Goal: Transaction & Acquisition: Book appointment/travel/reservation

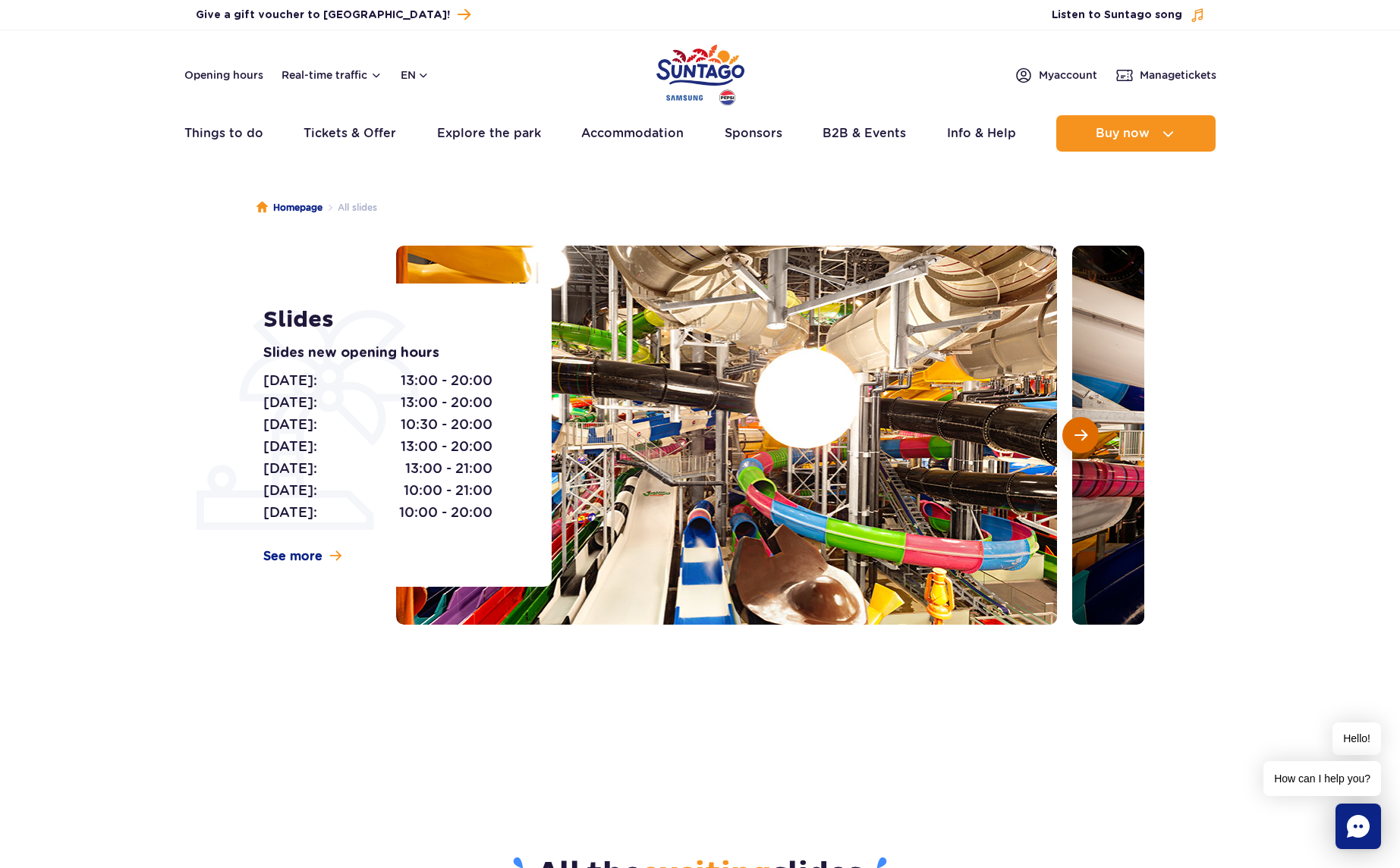
click at [1069, 436] on button "Next slide" at bounding box center [1080, 435] width 36 height 36
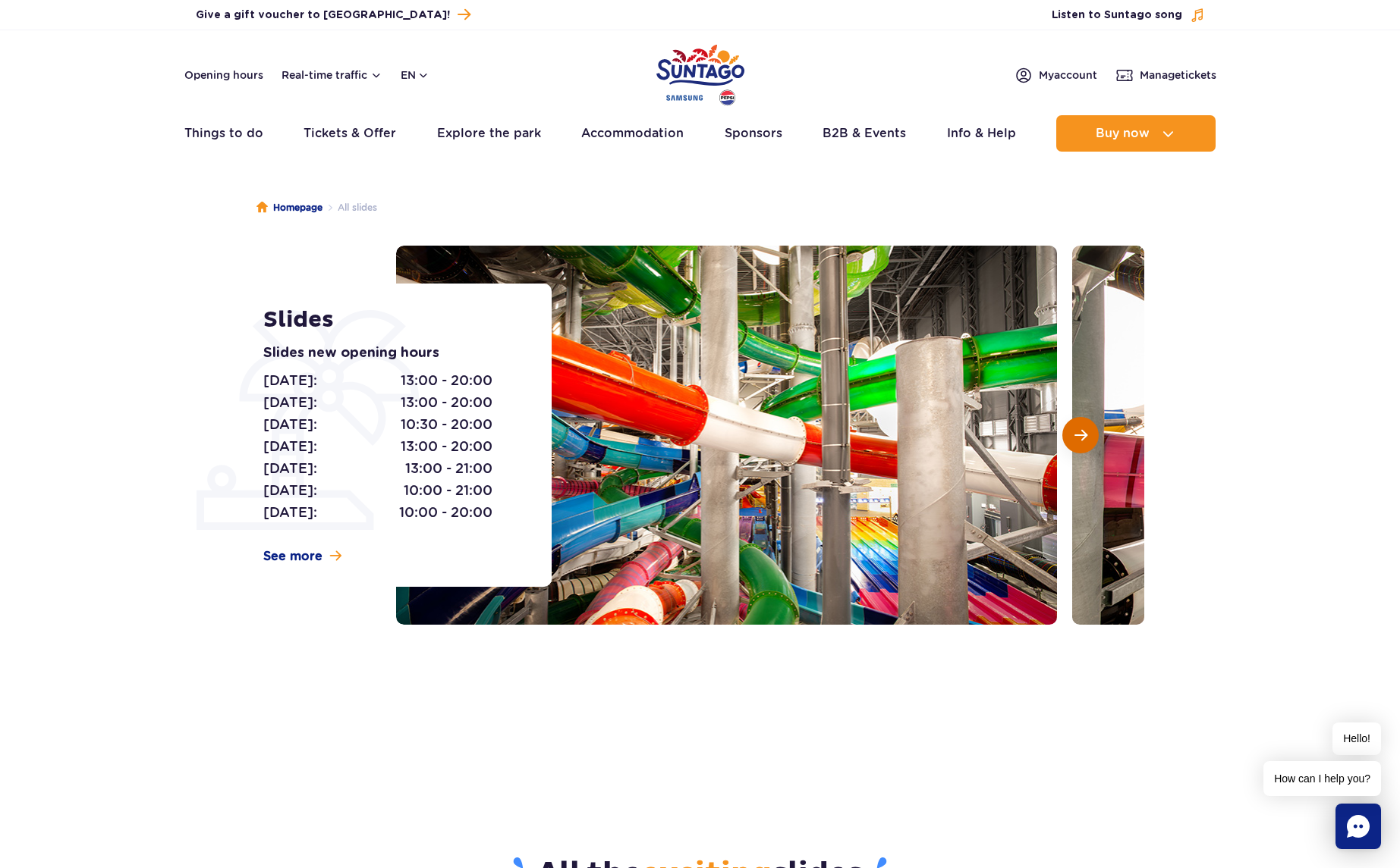
click at [1069, 436] on button "Next slide" at bounding box center [1080, 435] width 36 height 36
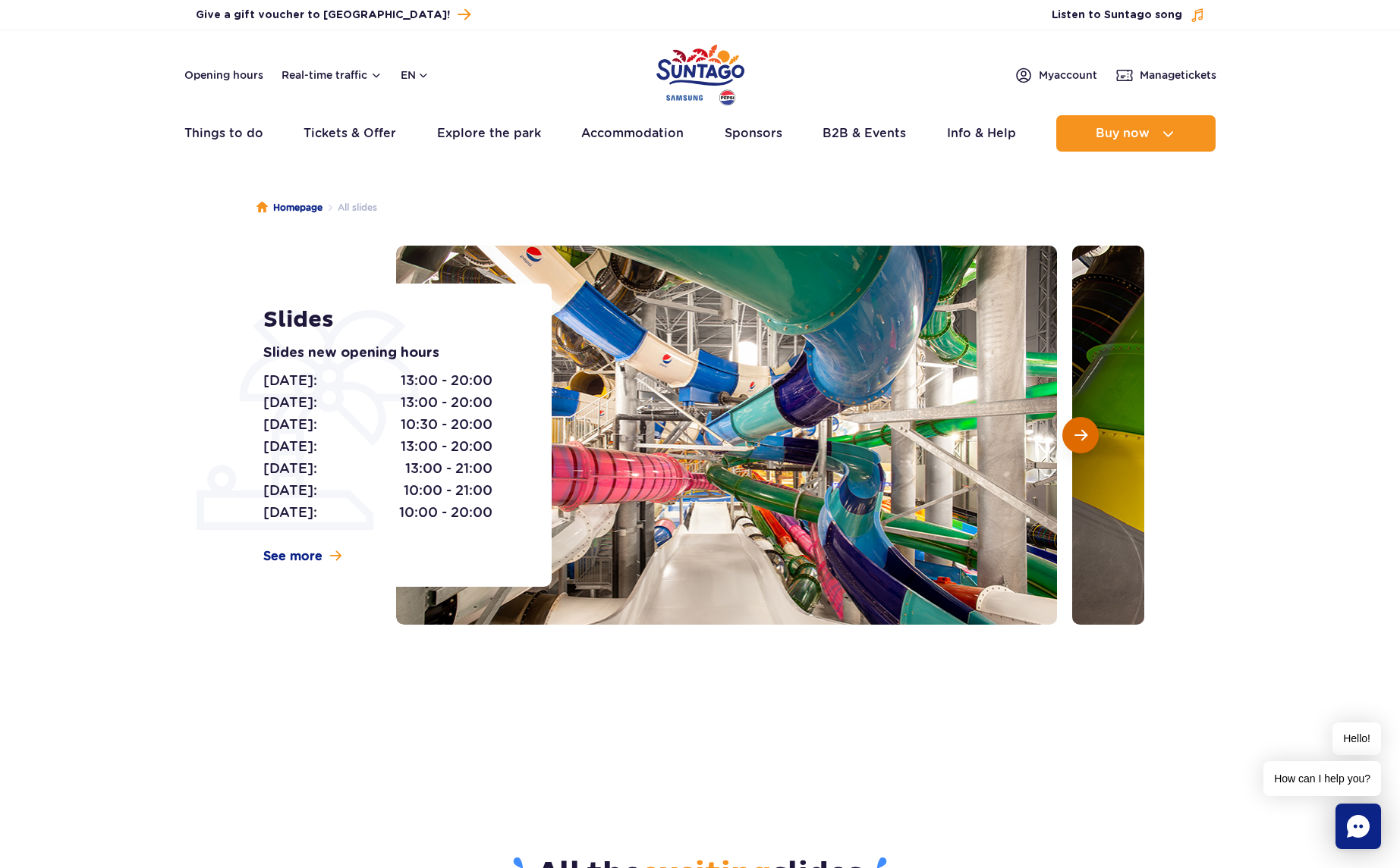
click at [1069, 436] on button "Next slide" at bounding box center [1080, 435] width 36 height 36
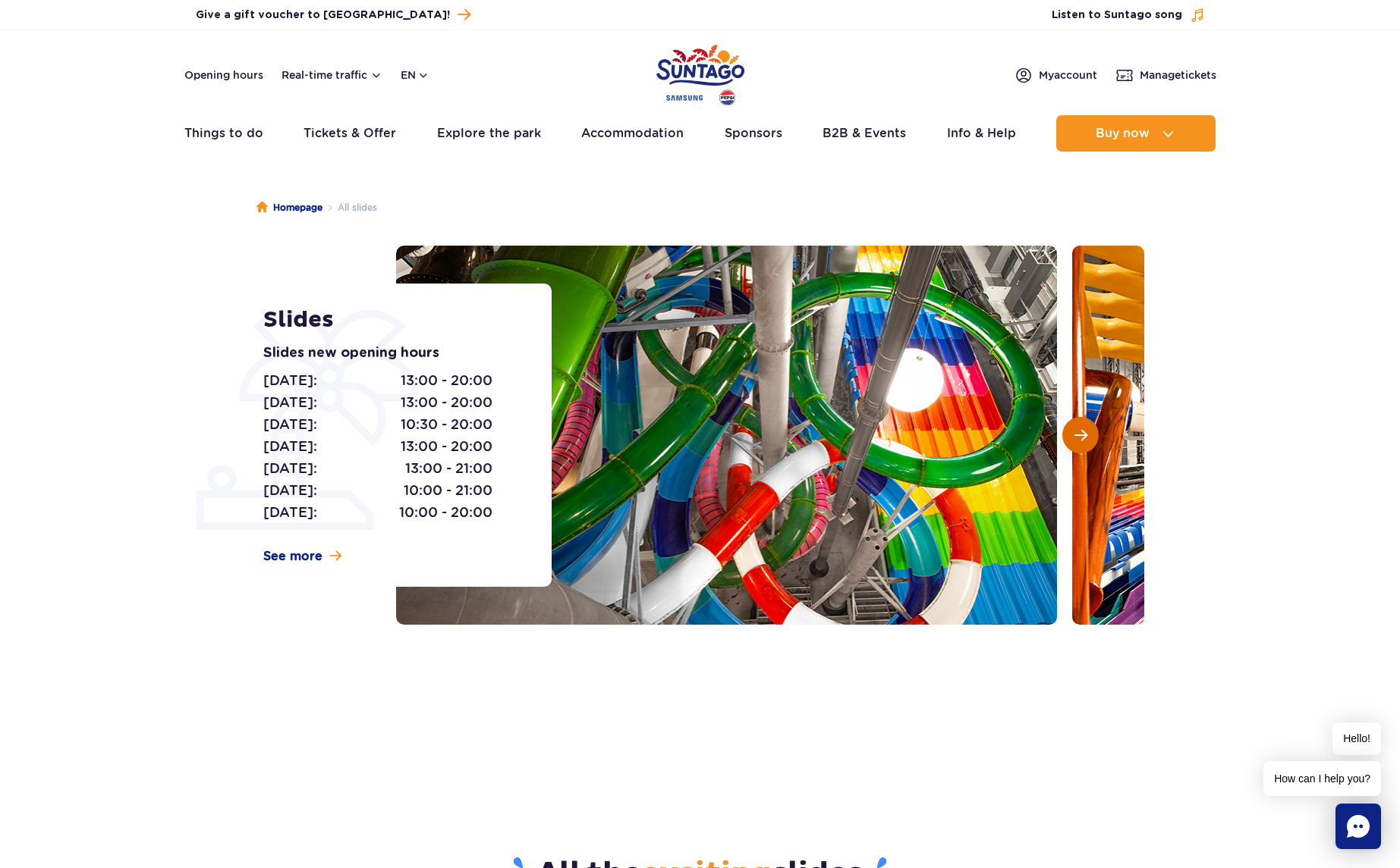
click at [1069, 436] on button "Next slide" at bounding box center [1080, 435] width 36 height 36
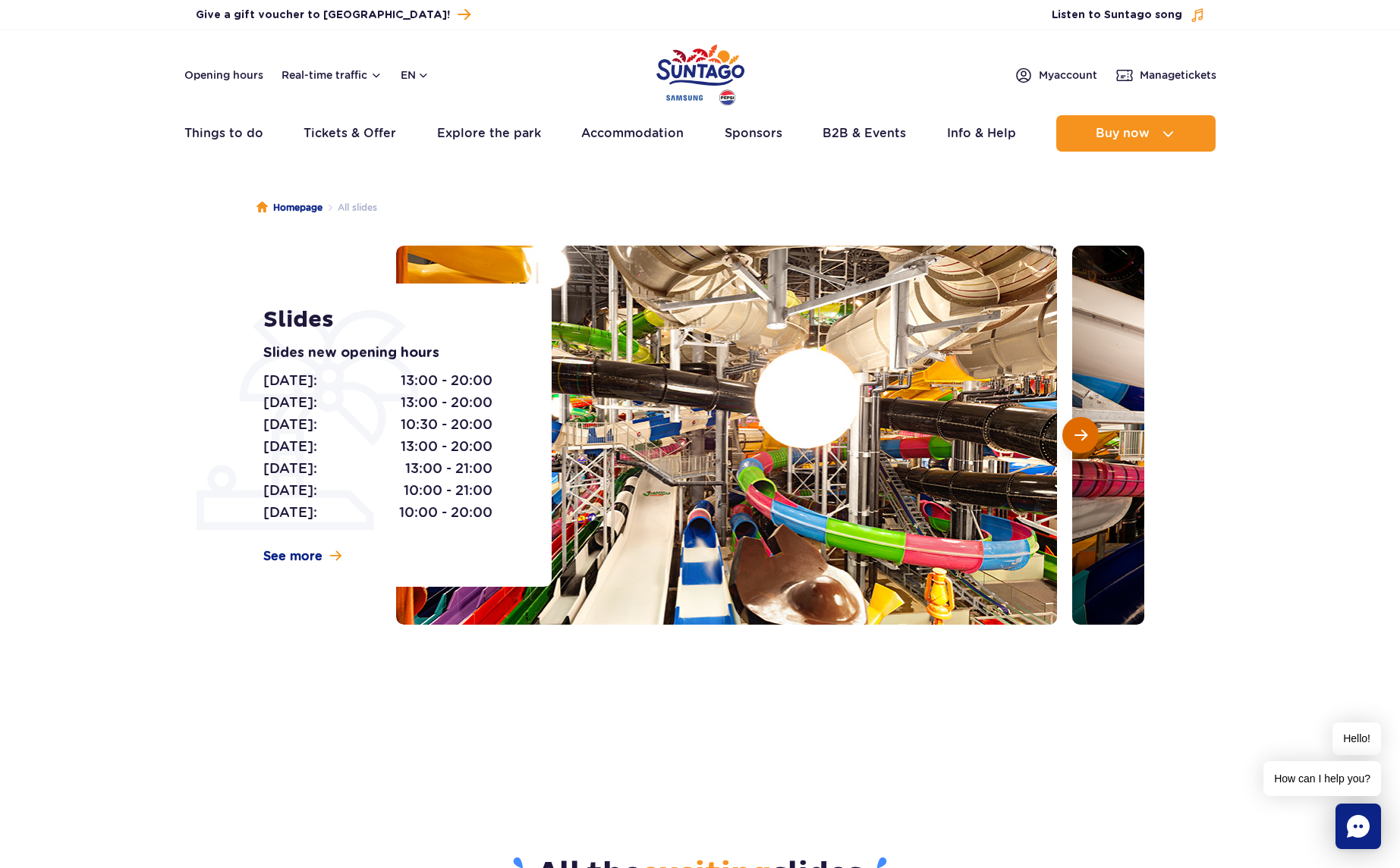
click at [1069, 436] on button "Next slide" at bounding box center [1080, 435] width 36 height 36
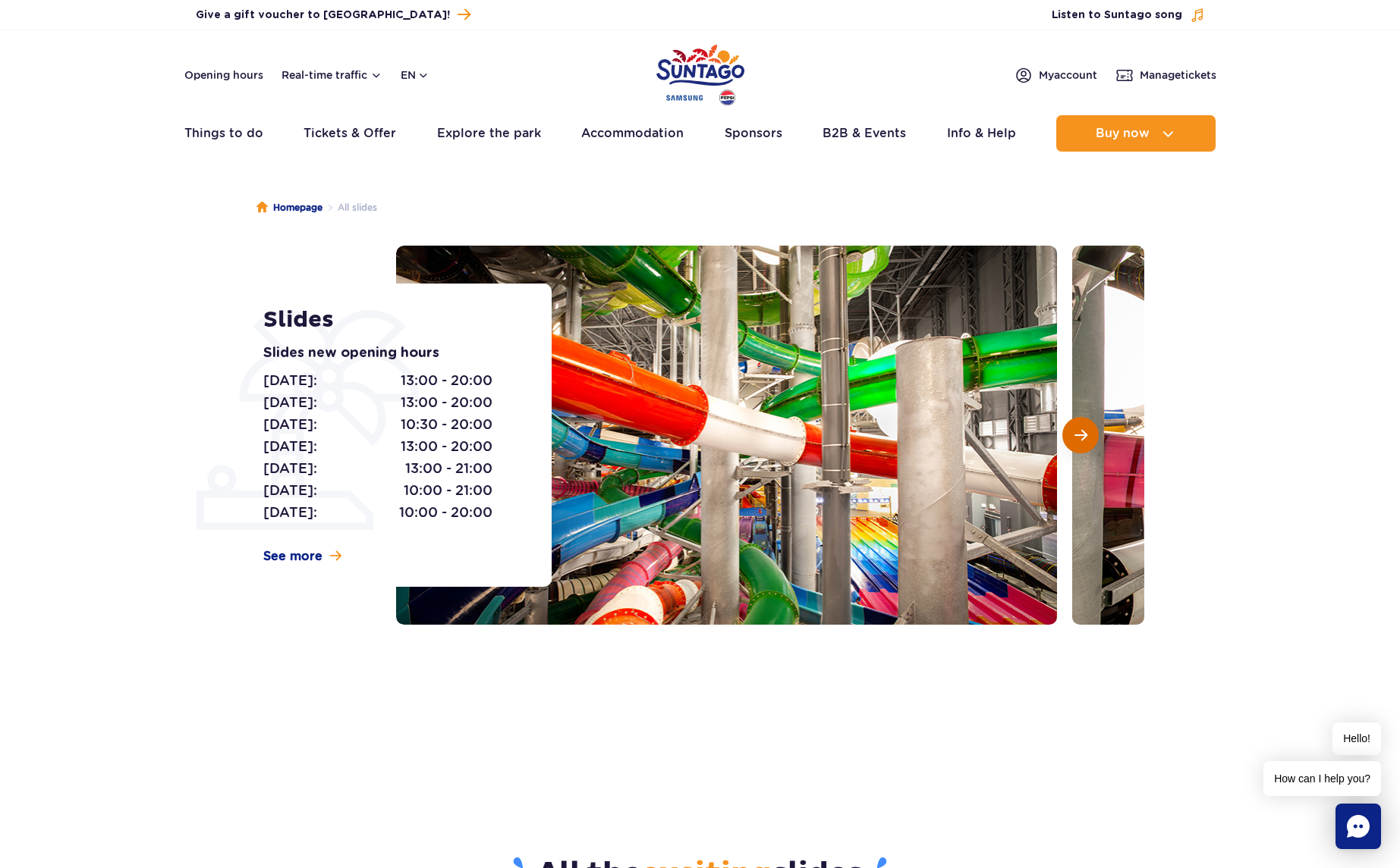
click at [1069, 436] on button "Next slide" at bounding box center [1080, 435] width 36 height 36
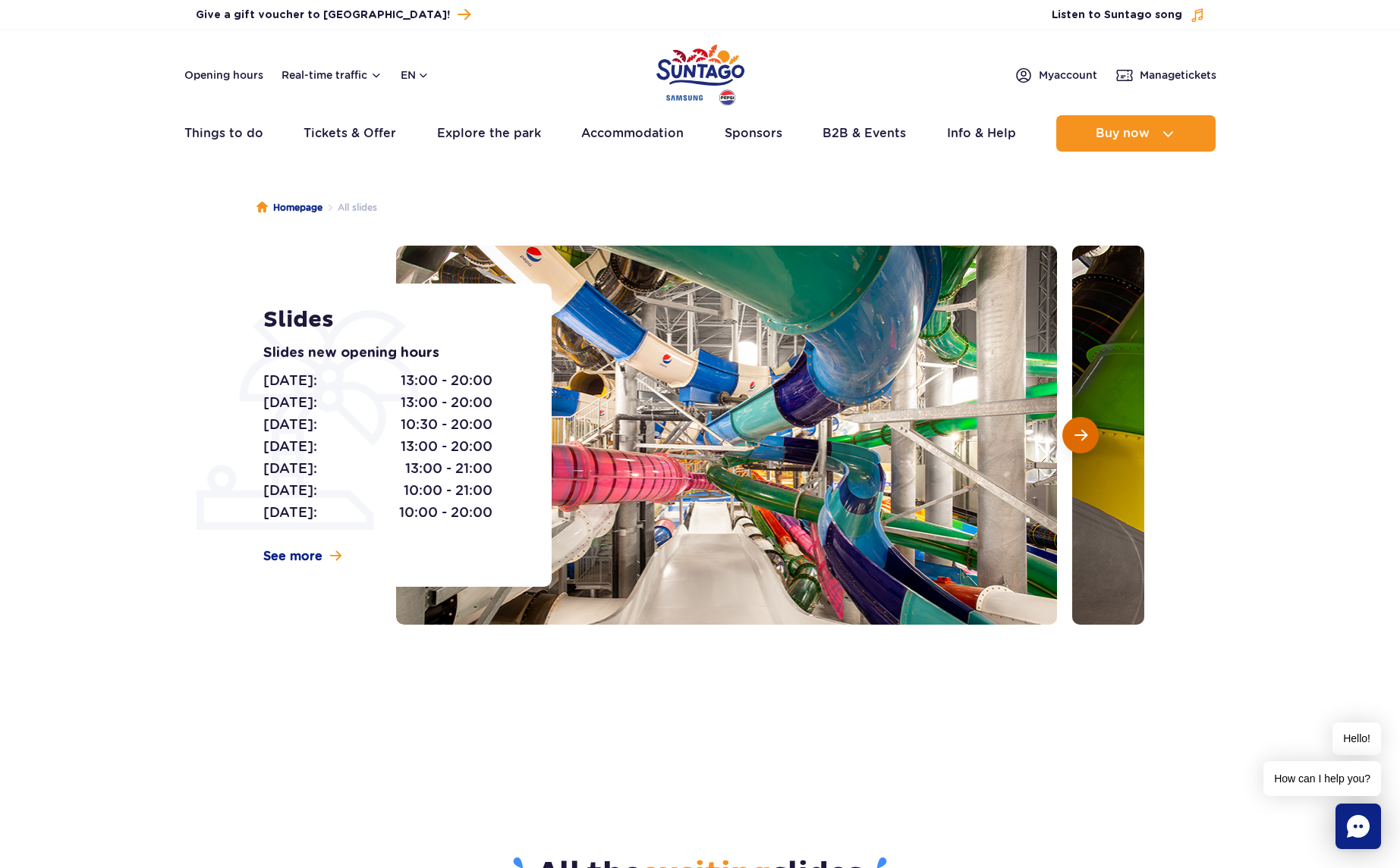
click at [1069, 436] on button "Next slide" at bounding box center [1080, 435] width 36 height 36
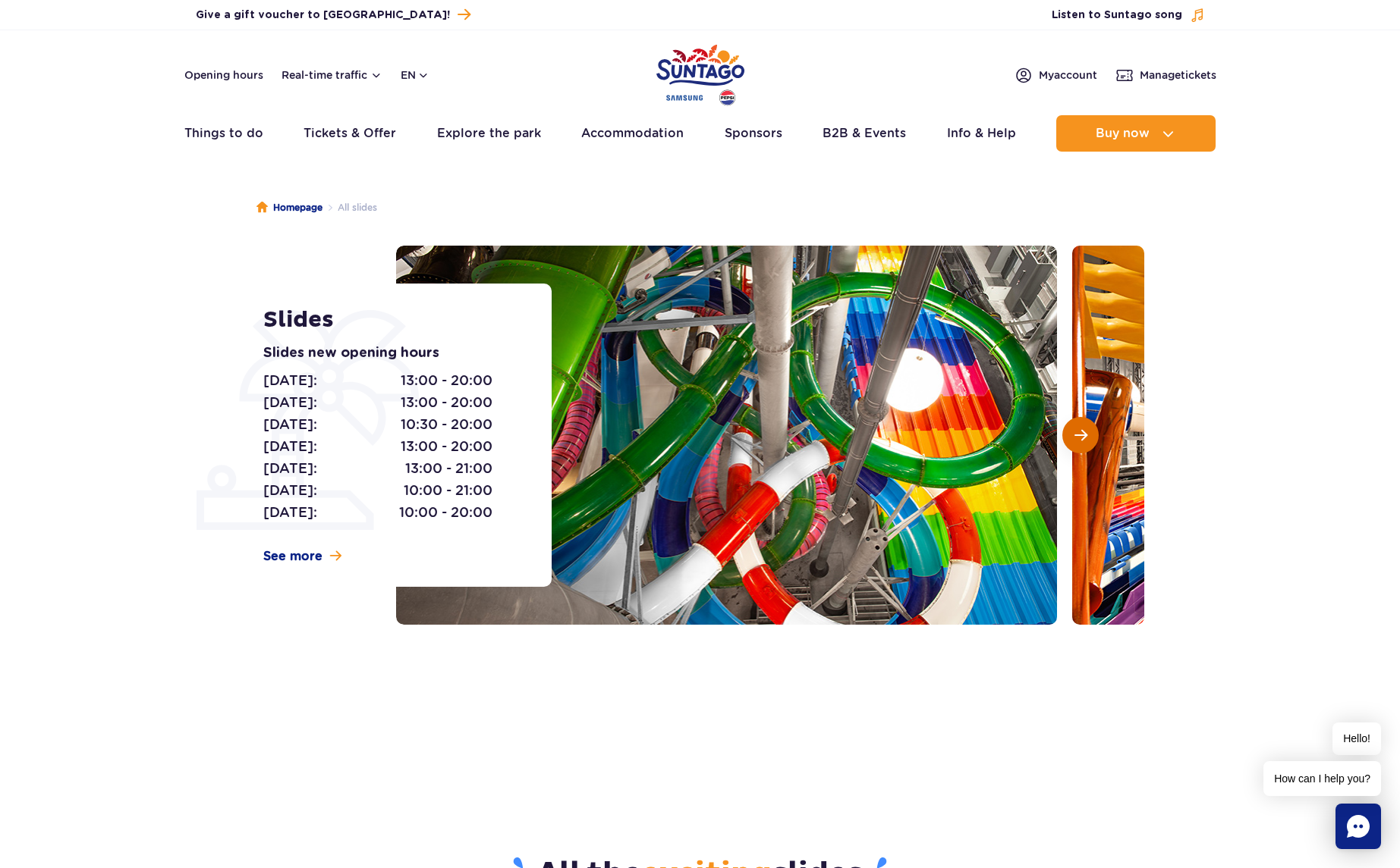
click at [1069, 436] on button "Next slide" at bounding box center [1080, 435] width 36 height 36
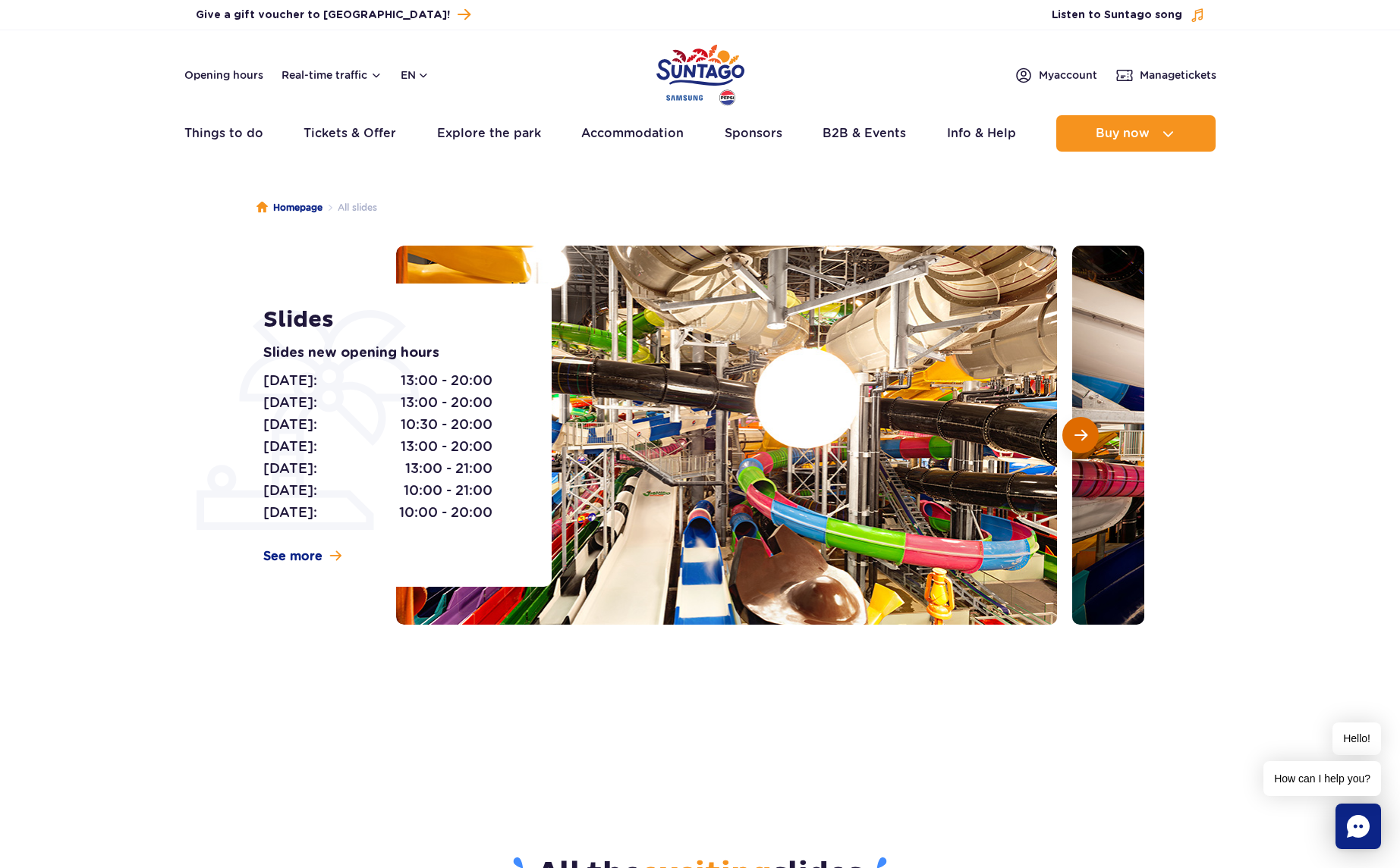
click at [1069, 436] on button "Next slide" at bounding box center [1080, 435] width 36 height 36
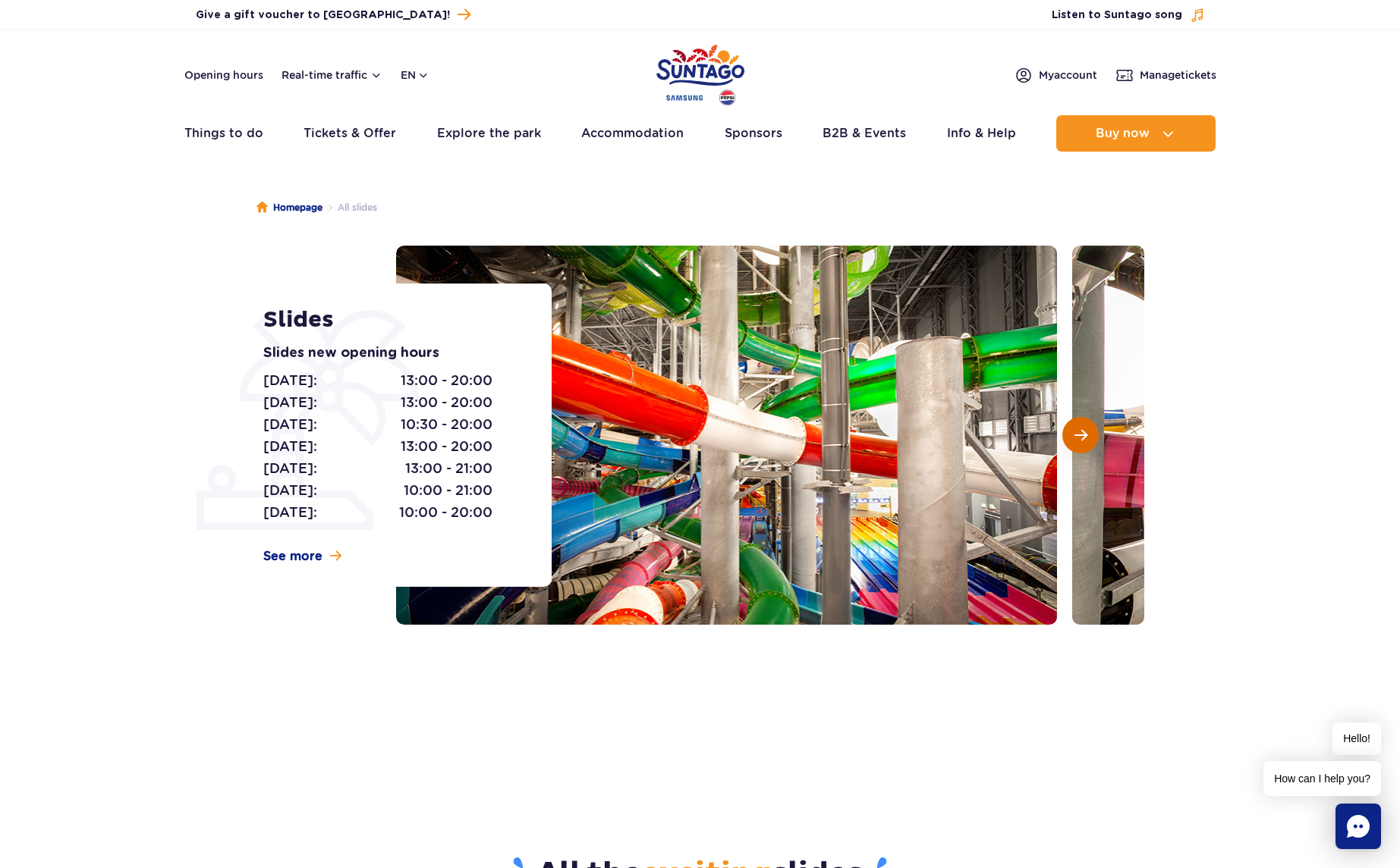
click at [1069, 436] on button "Next slide" at bounding box center [1080, 435] width 36 height 36
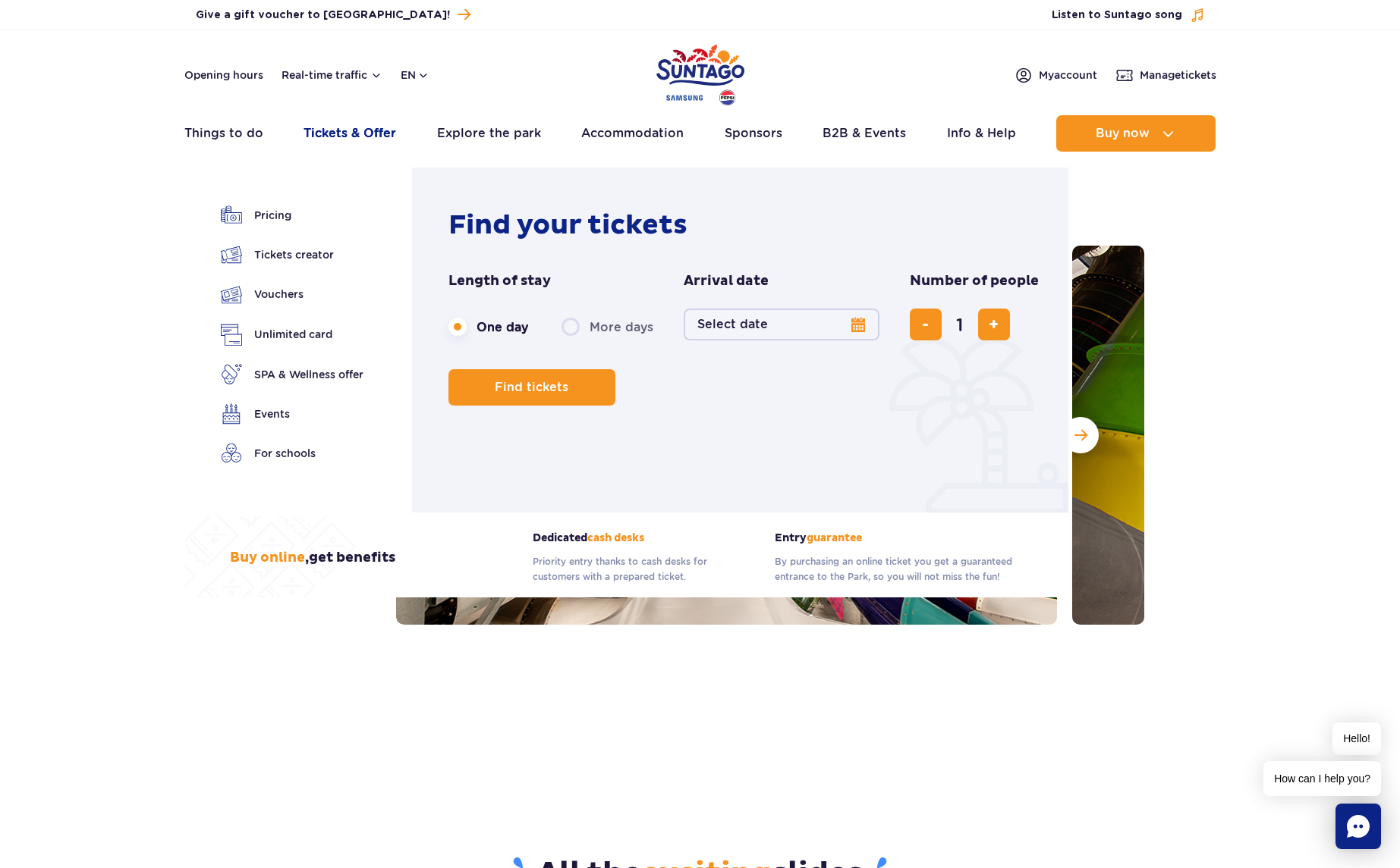
click at [313, 133] on link "Tickets & Offer" at bounding box center [349, 133] width 93 height 36
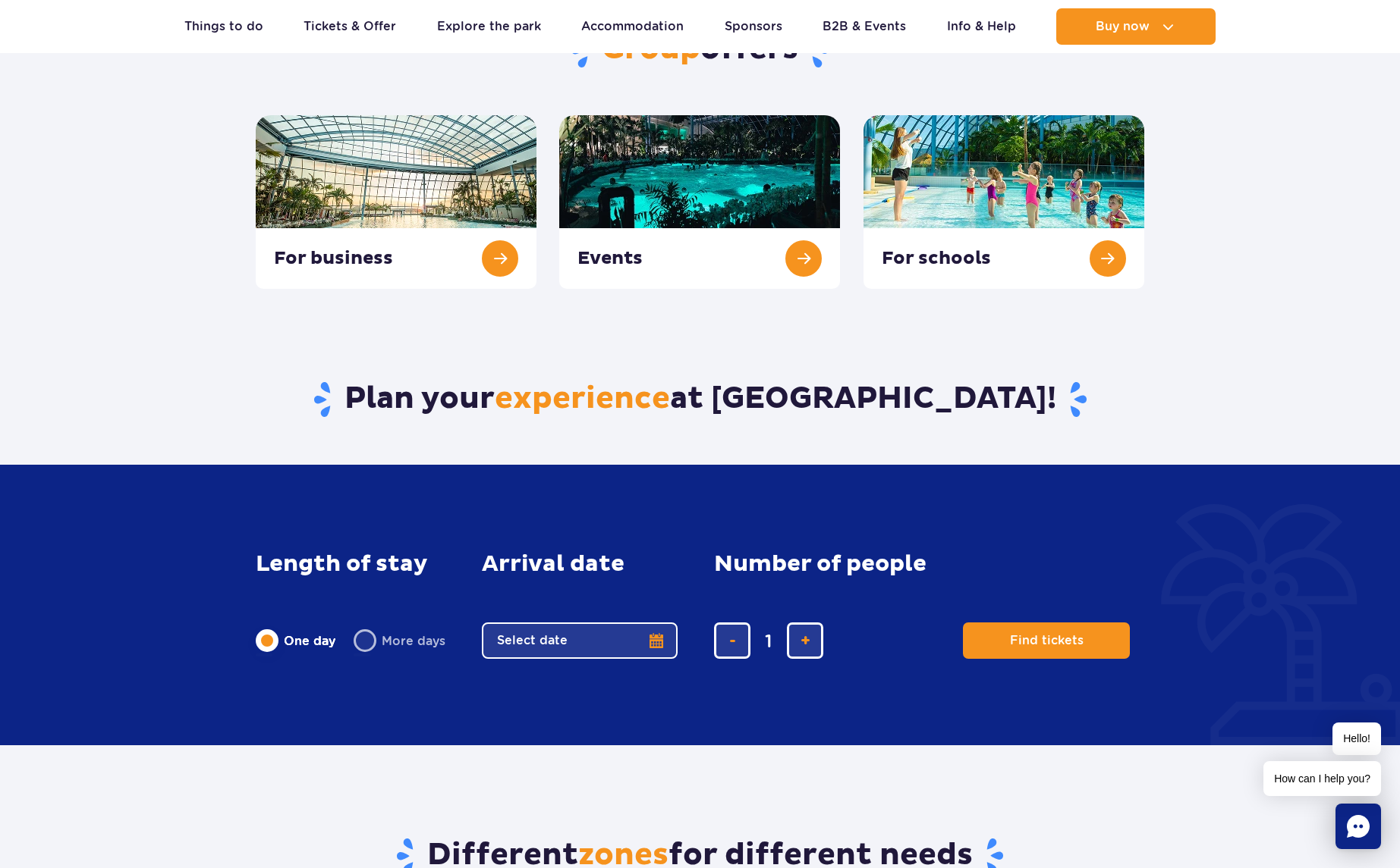
scroll to position [607, 0]
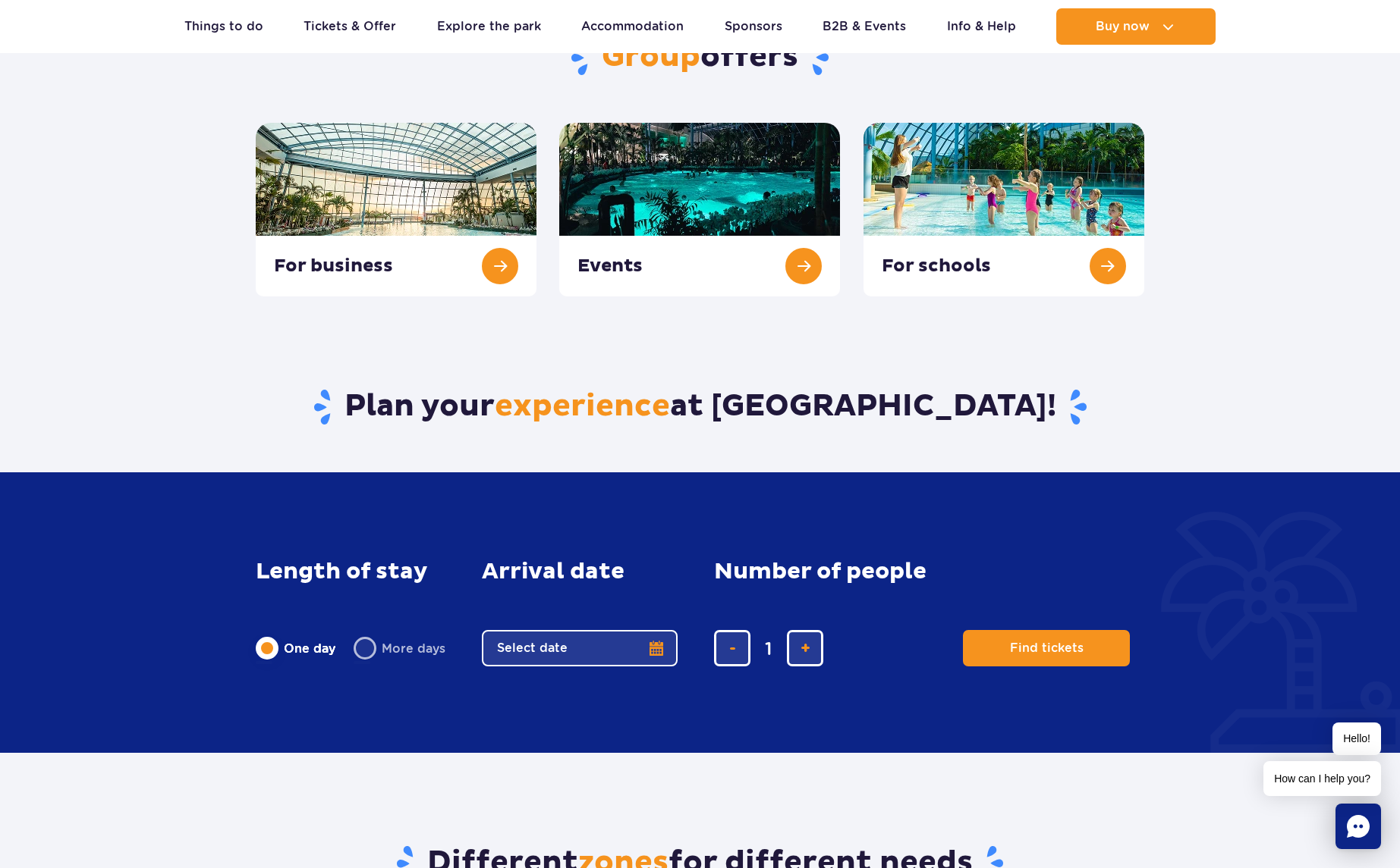
click at [665, 650] on button "Select date" at bounding box center [579, 648] width 196 height 36
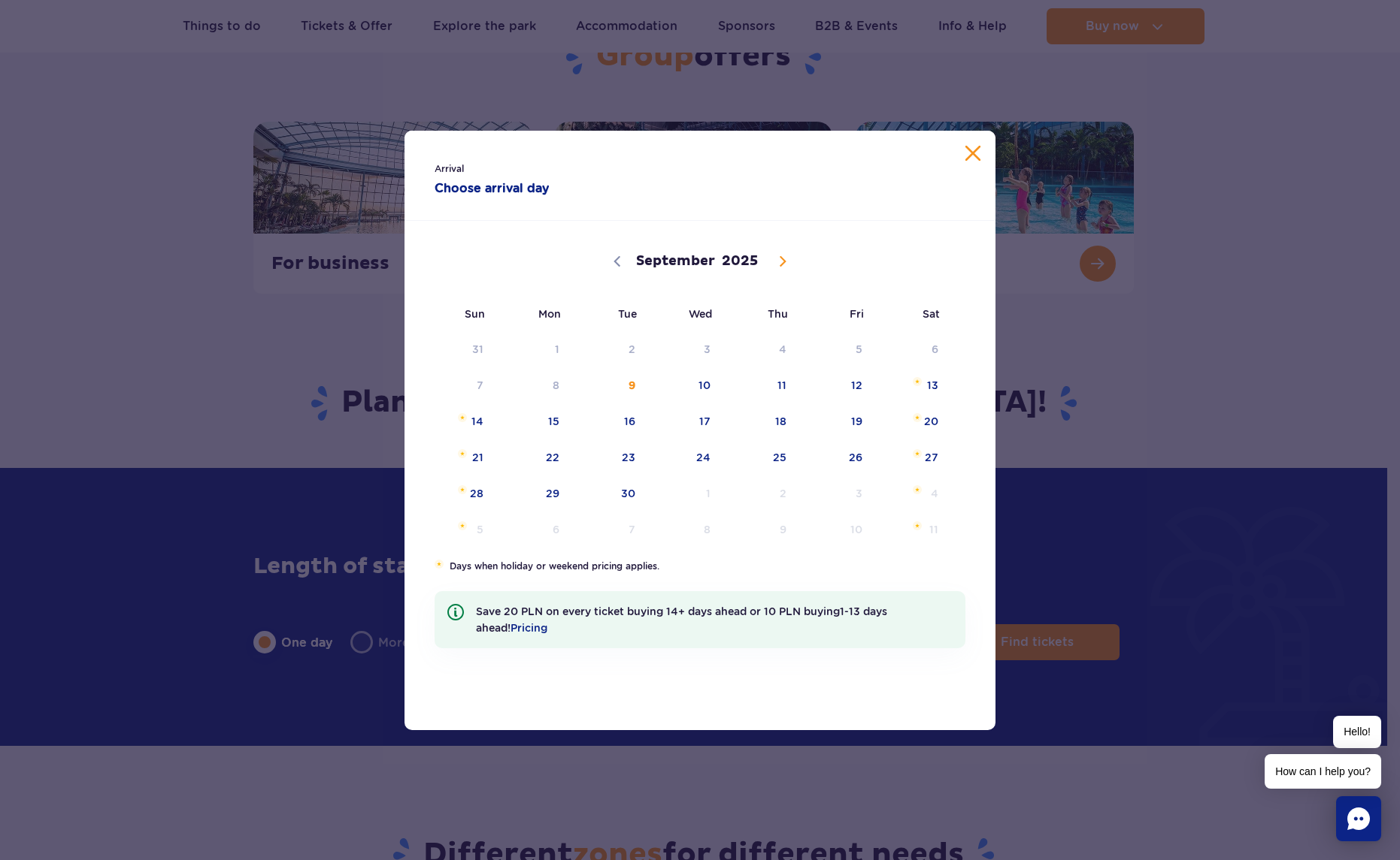
click at [779, 266] on icon at bounding box center [782, 260] width 10 height 10
select select "9"
click at [911, 429] on span "18" at bounding box center [912, 421] width 76 height 34
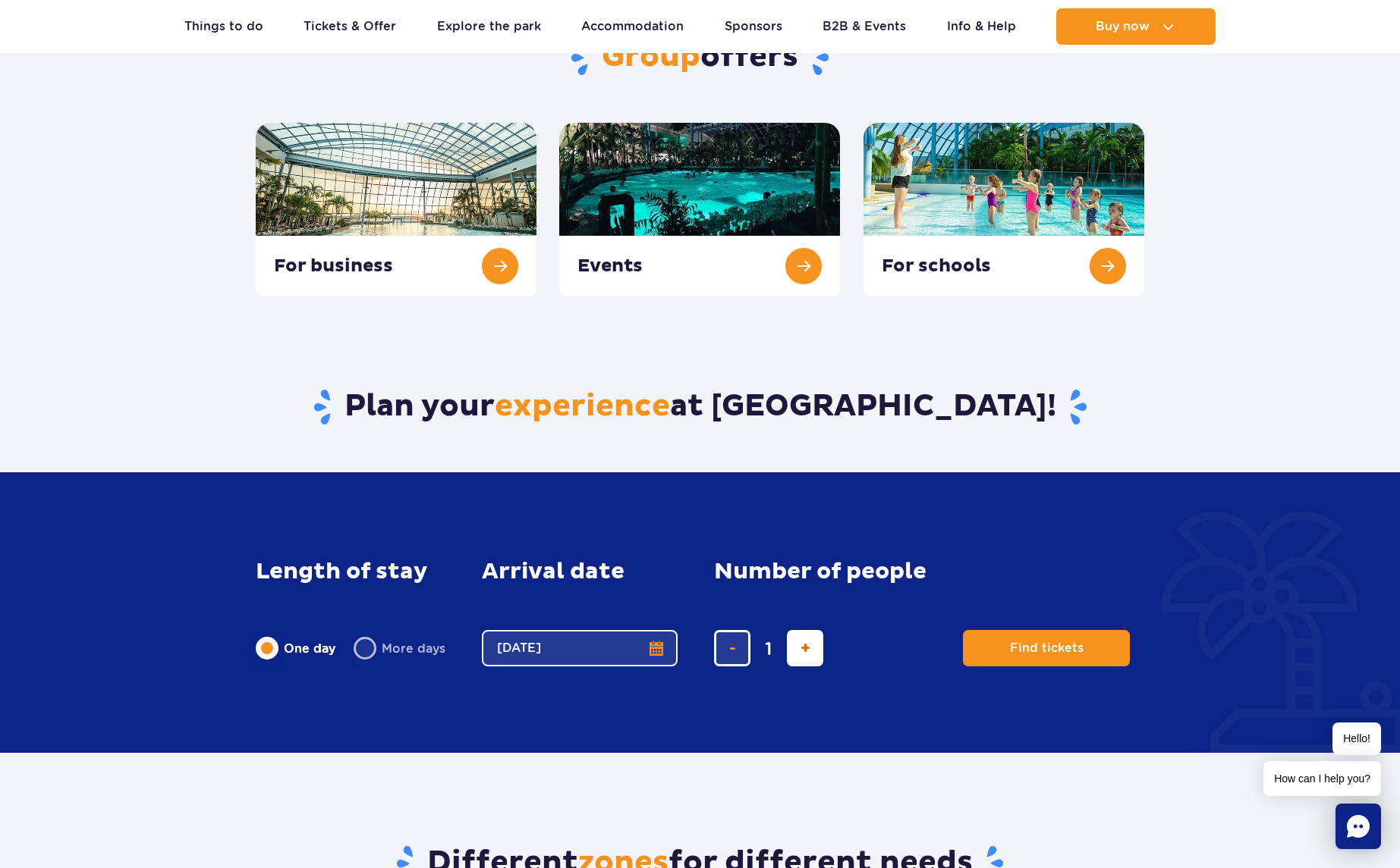
click at [800, 648] on span "add ticket" at bounding box center [805, 648] width 10 height 0
type input "5"
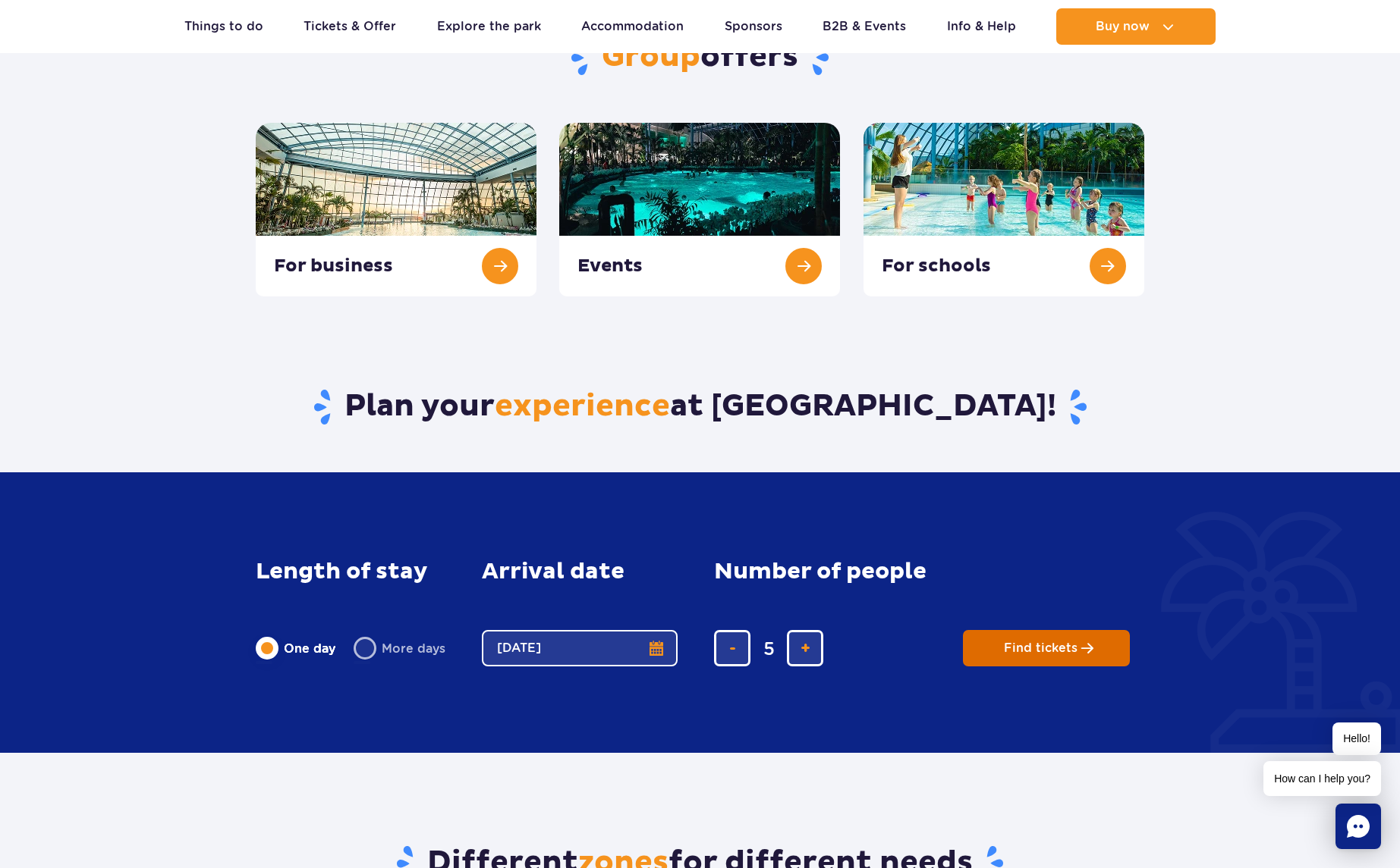
click at [1033, 644] on span "Find tickets" at bounding box center [1041, 648] width 74 height 14
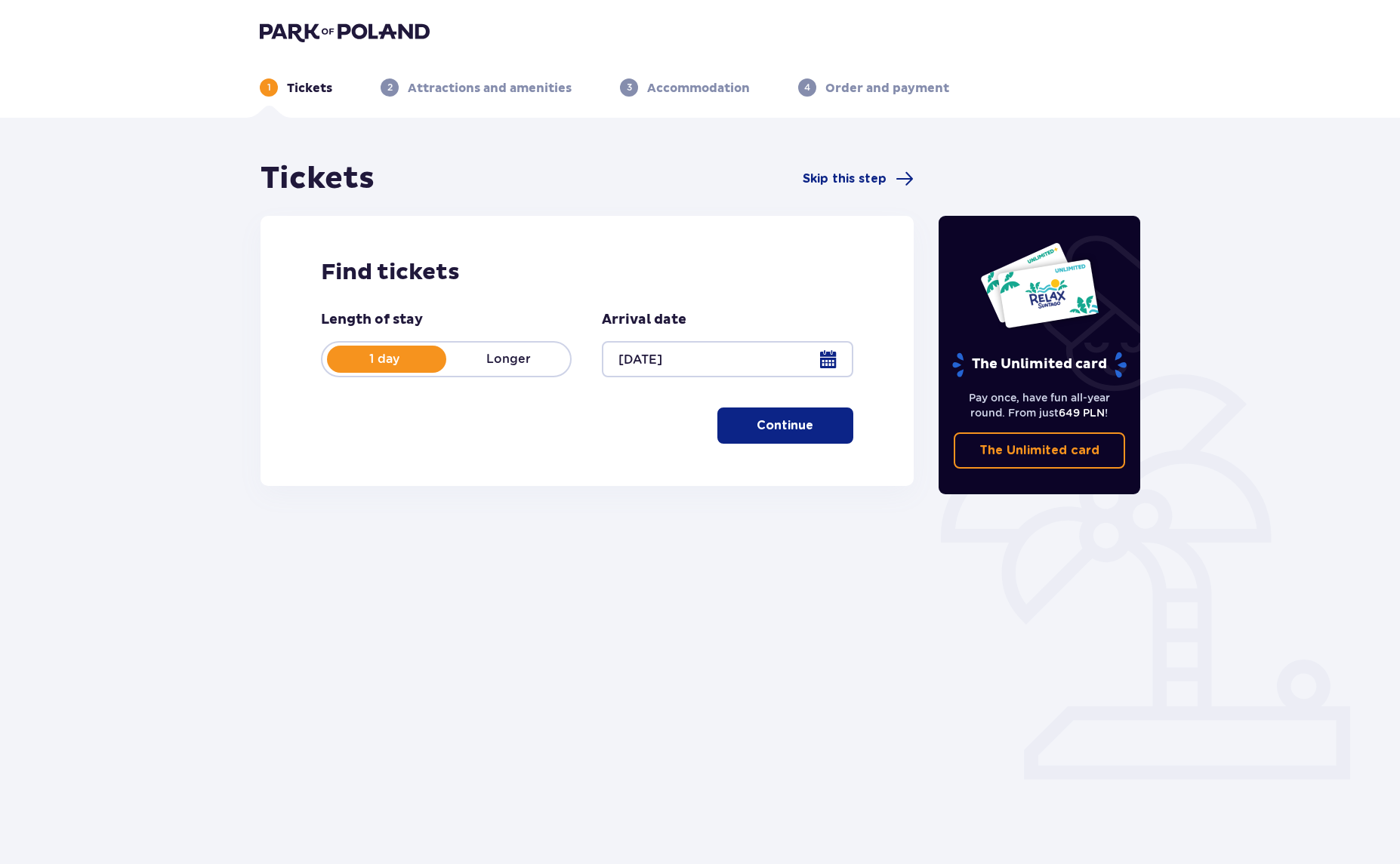
click at [756, 418] on p "Continue" at bounding box center [784, 425] width 57 height 17
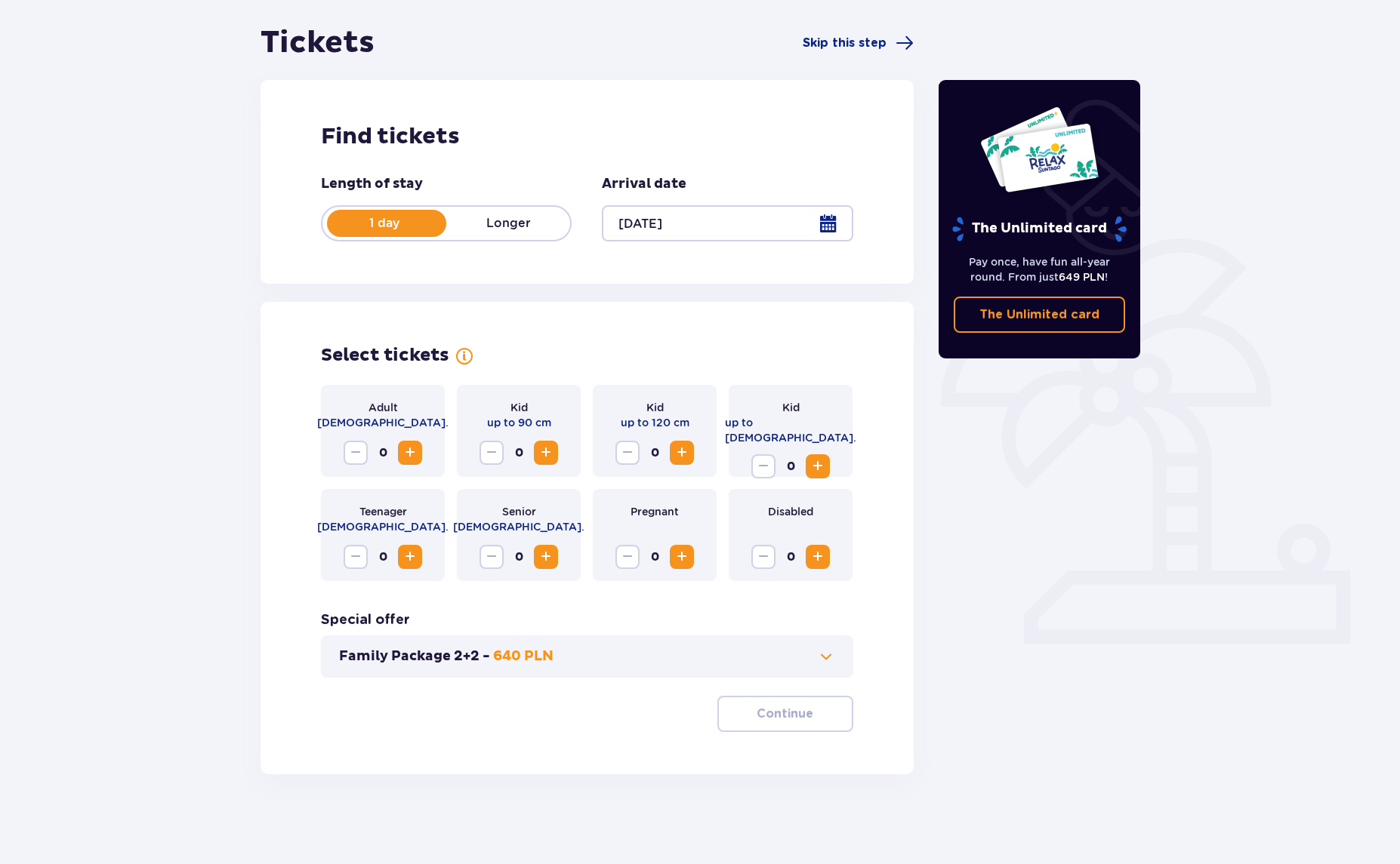
scroll to position [137, 0]
click at [413, 451] on span "Increase" at bounding box center [410, 452] width 18 height 18
click at [412, 451] on span "Increase" at bounding box center [410, 452] width 18 height 18
click at [820, 456] on span "Increase" at bounding box center [817, 465] width 18 height 18
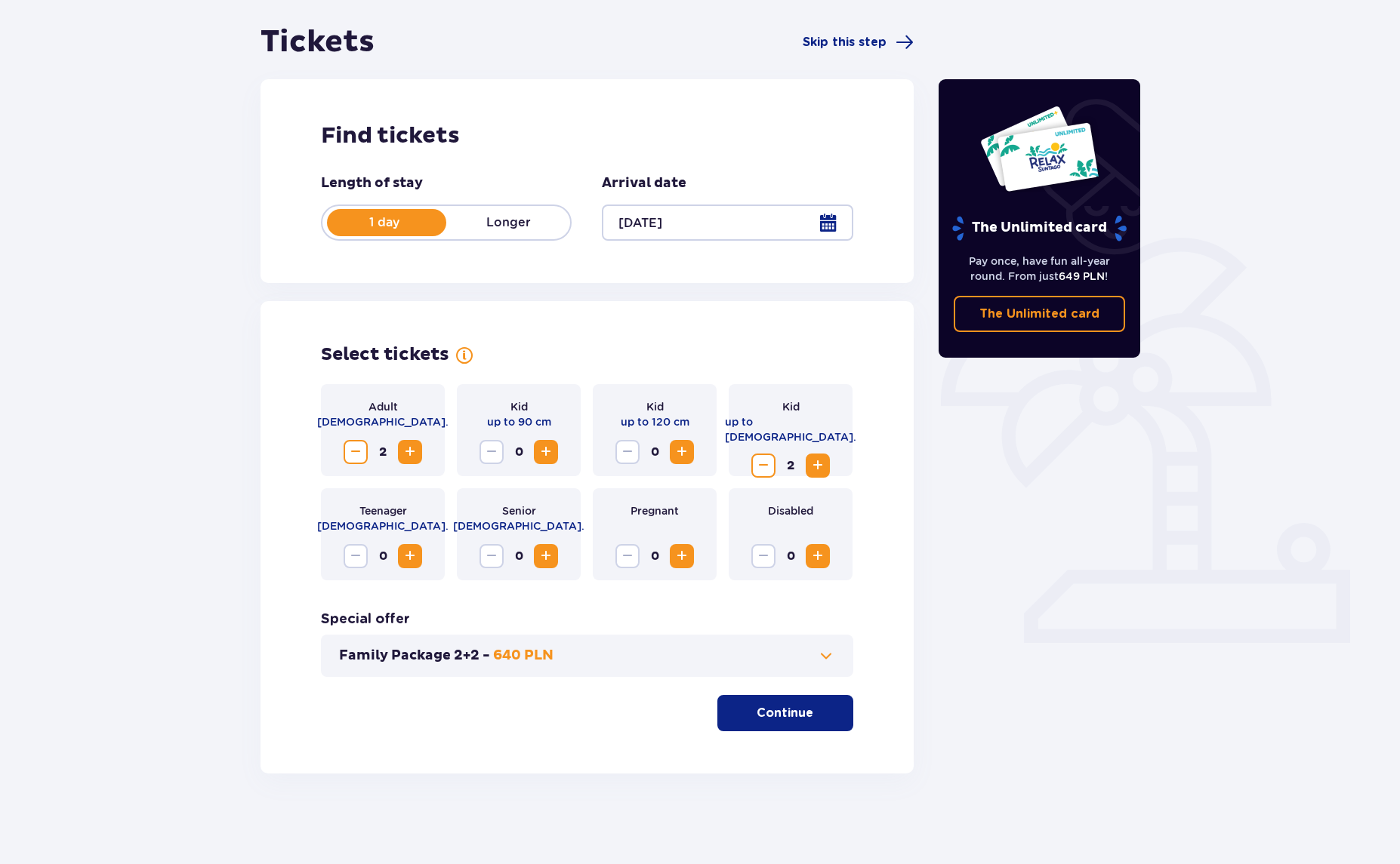
click at [820, 456] on span "Increase" at bounding box center [817, 465] width 18 height 18
click at [754, 725] on button "Continue" at bounding box center [785, 713] width 136 height 36
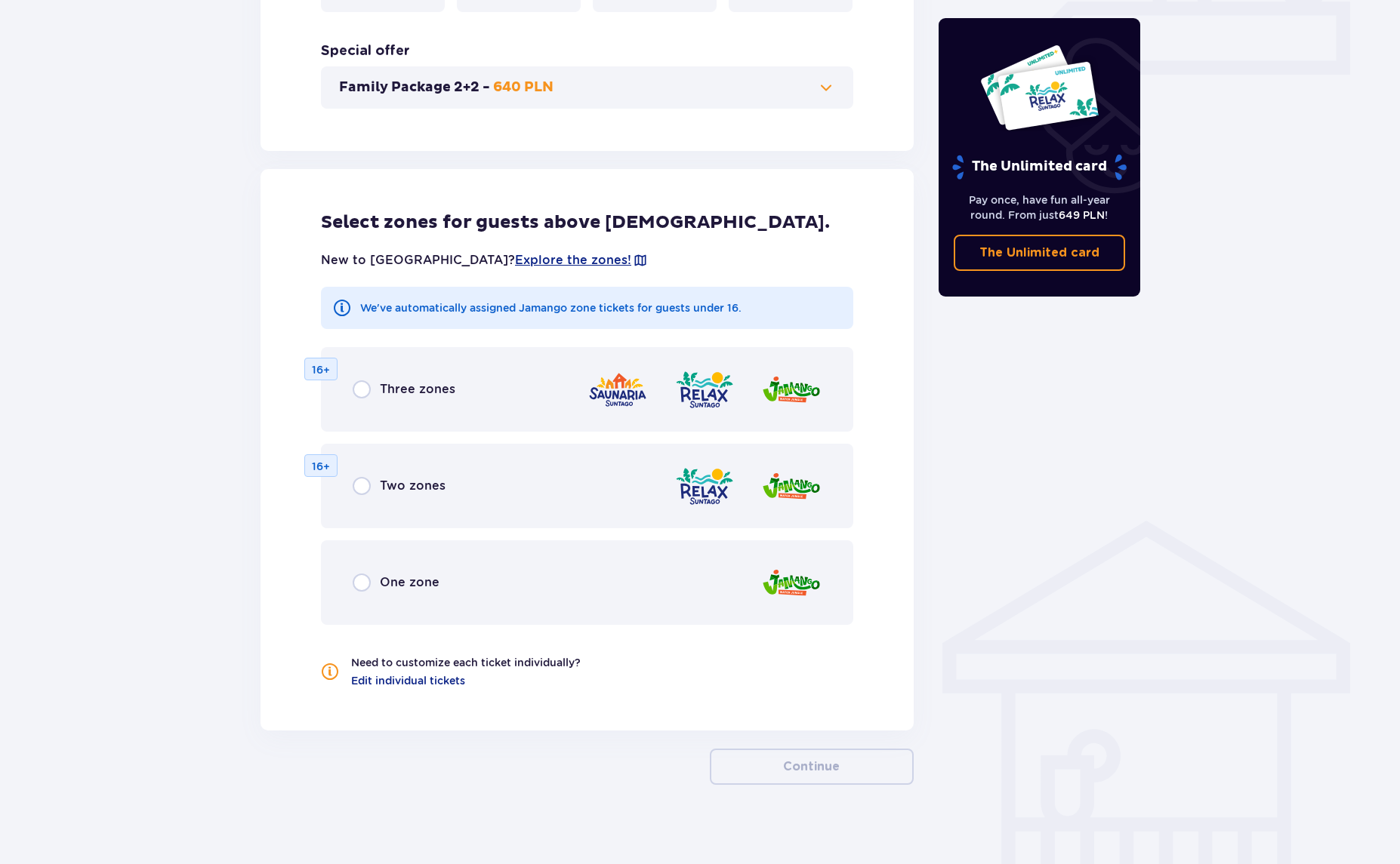
scroll to position [716, 0]
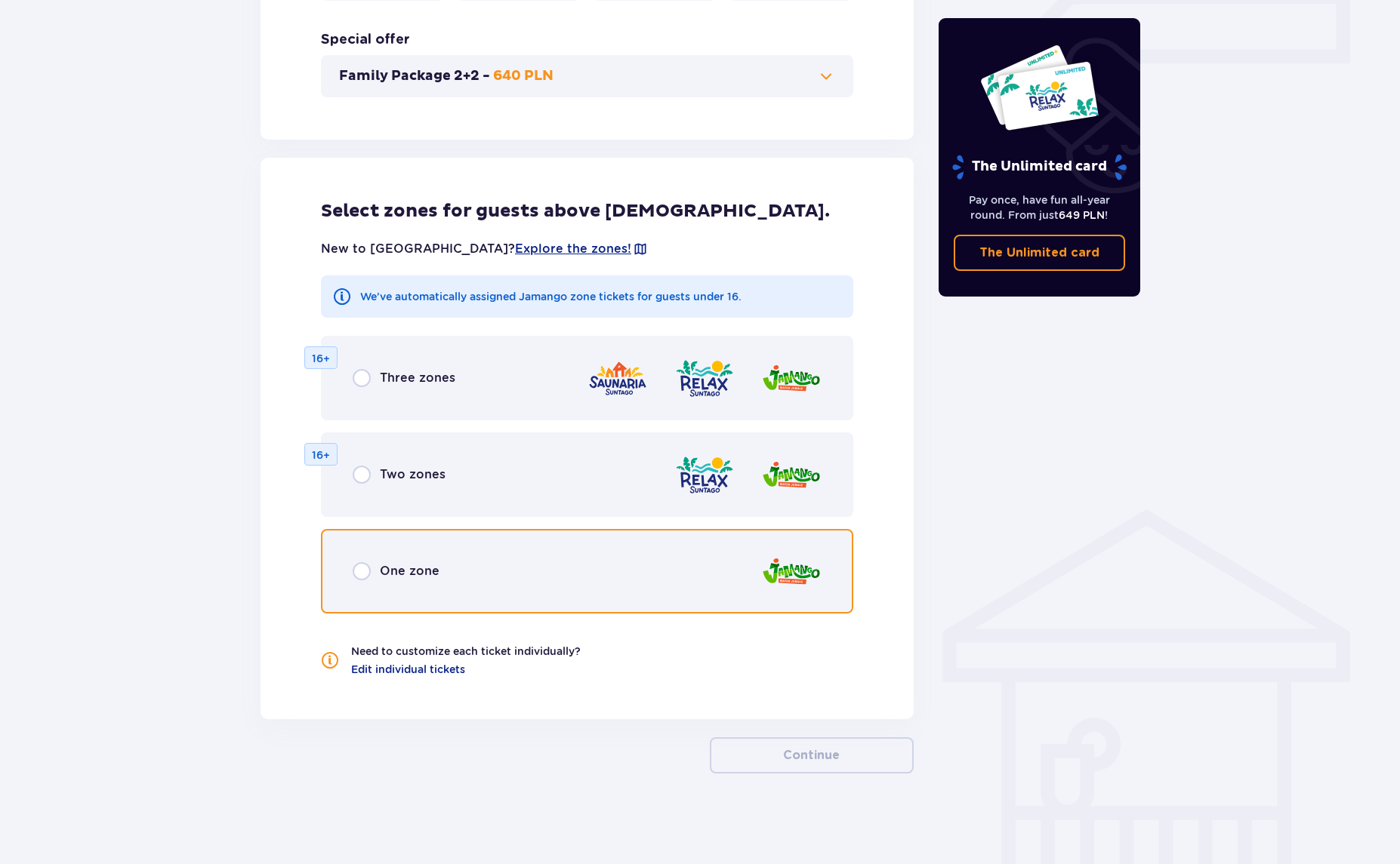
click at [360, 571] on input "radio" at bounding box center [361, 571] width 18 height 18
radio input "true"
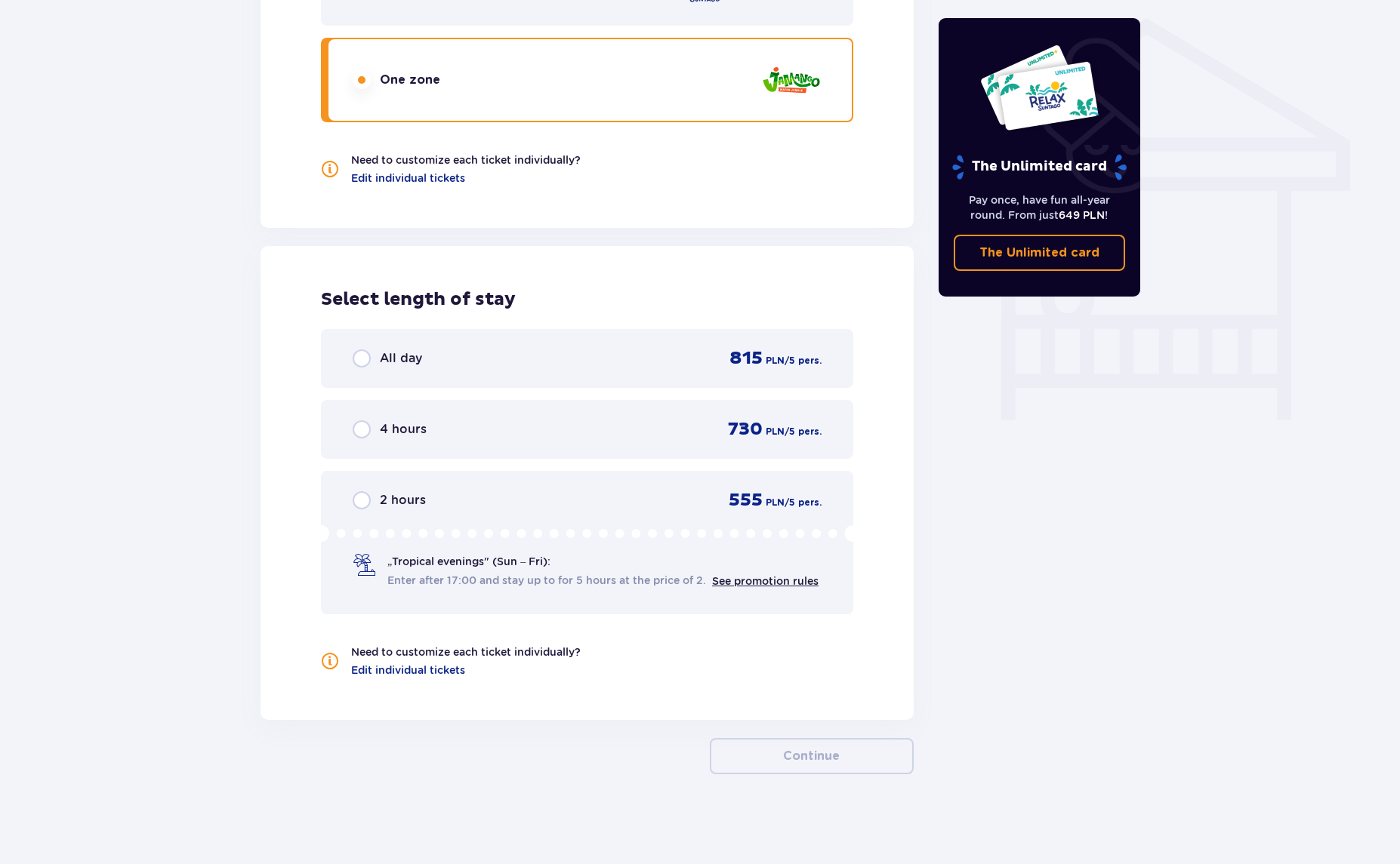
scroll to position [1208, 0]
click at [355, 356] on input "radio" at bounding box center [361, 358] width 18 height 18
radio input "true"
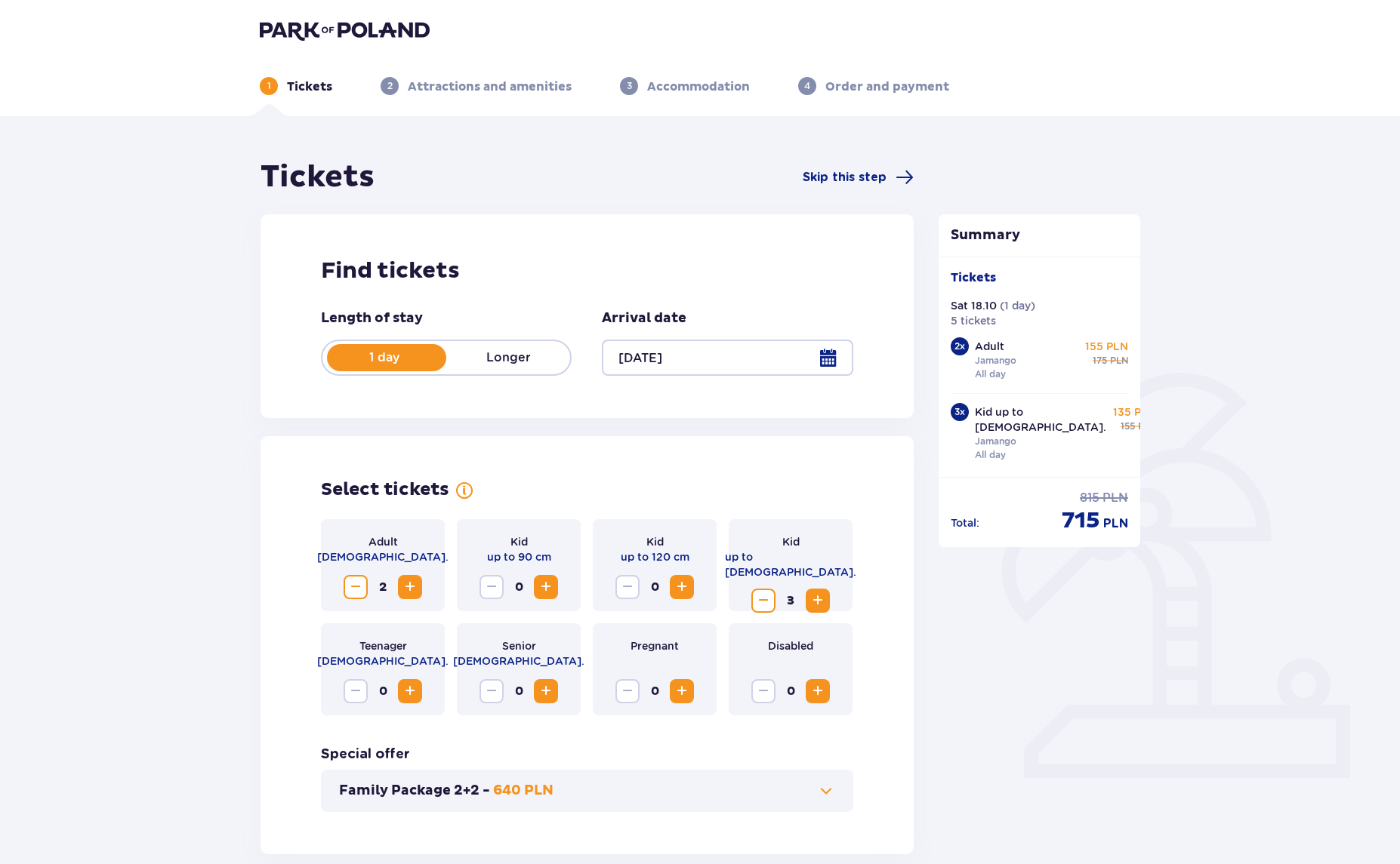
scroll to position [0, 0]
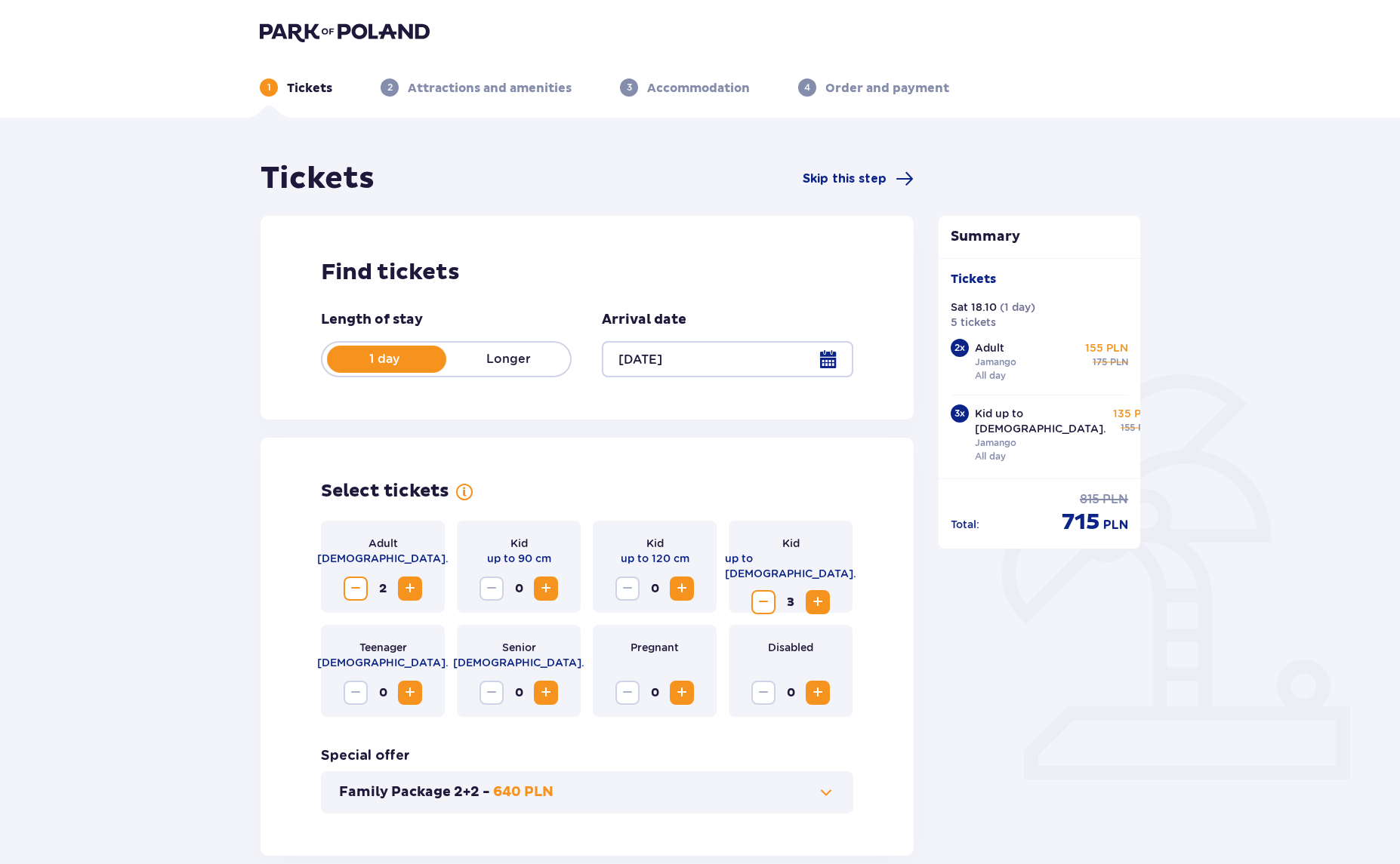
click at [462, 89] on p "Attractions and amenities" at bounding box center [490, 88] width 164 height 17
click at [850, 180] on span "Skip this step" at bounding box center [845, 179] width 84 height 17
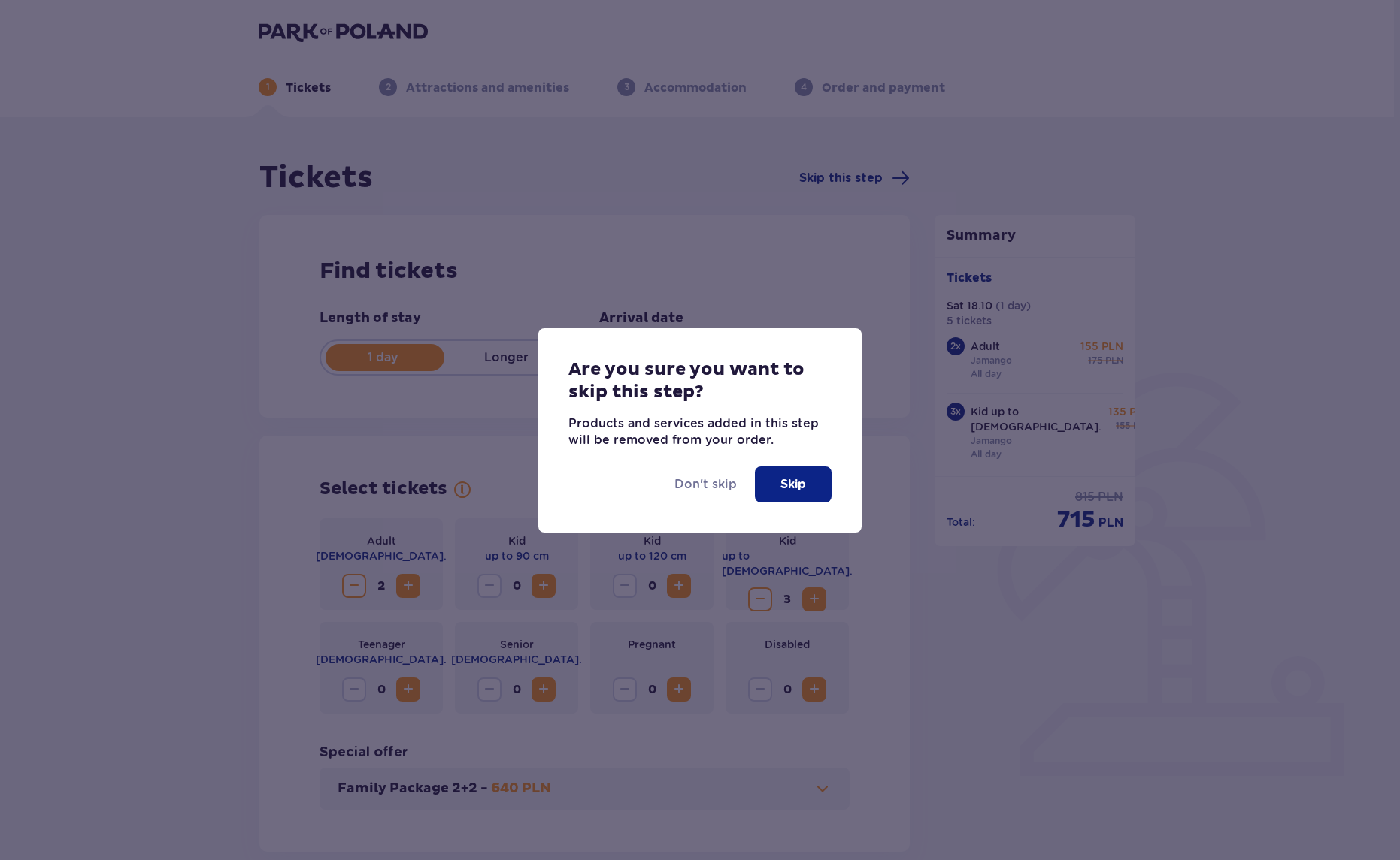
click at [765, 485] on button "Skip" at bounding box center [793, 484] width 77 height 36
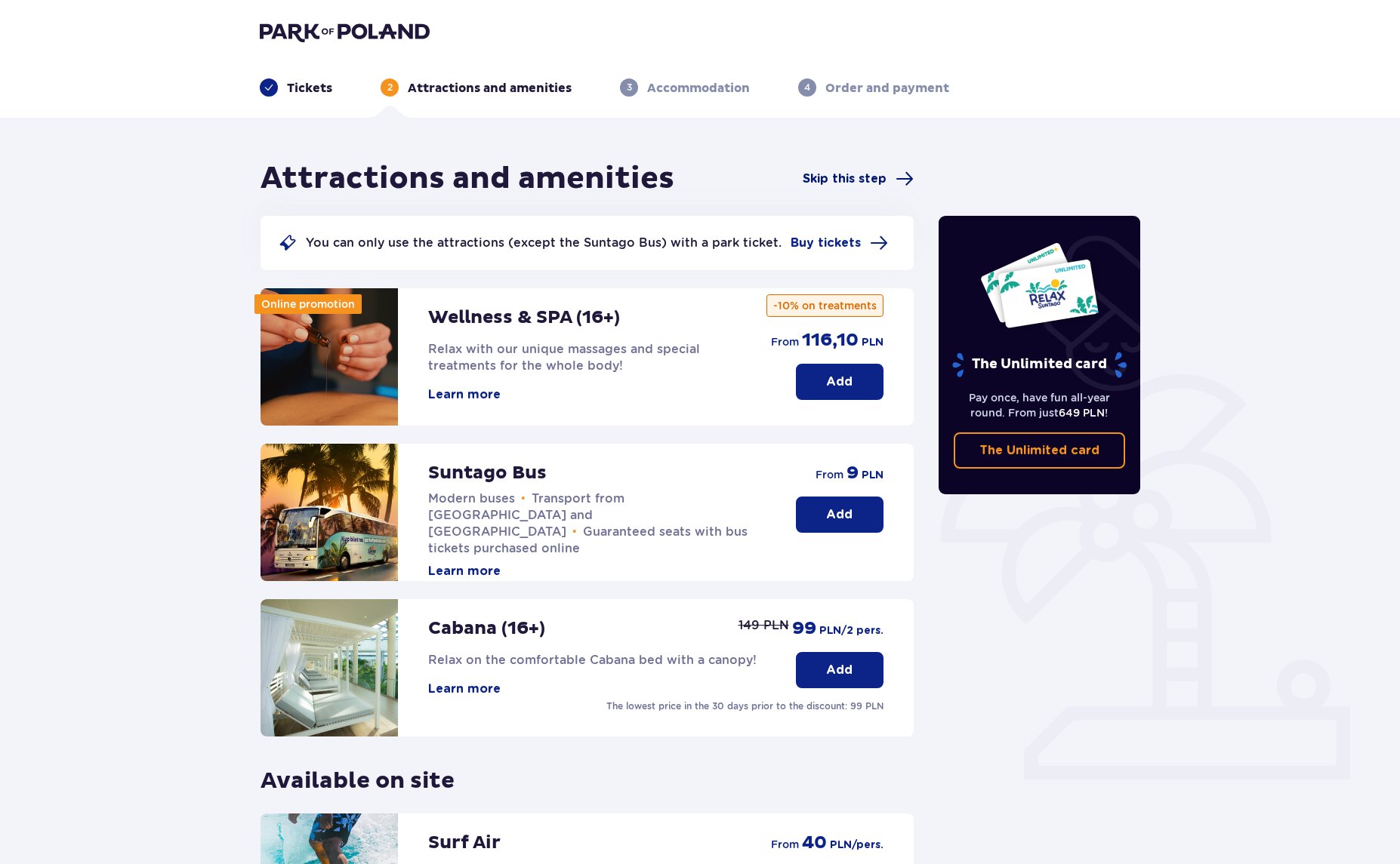
click at [848, 182] on span "Skip this step" at bounding box center [845, 179] width 84 height 17
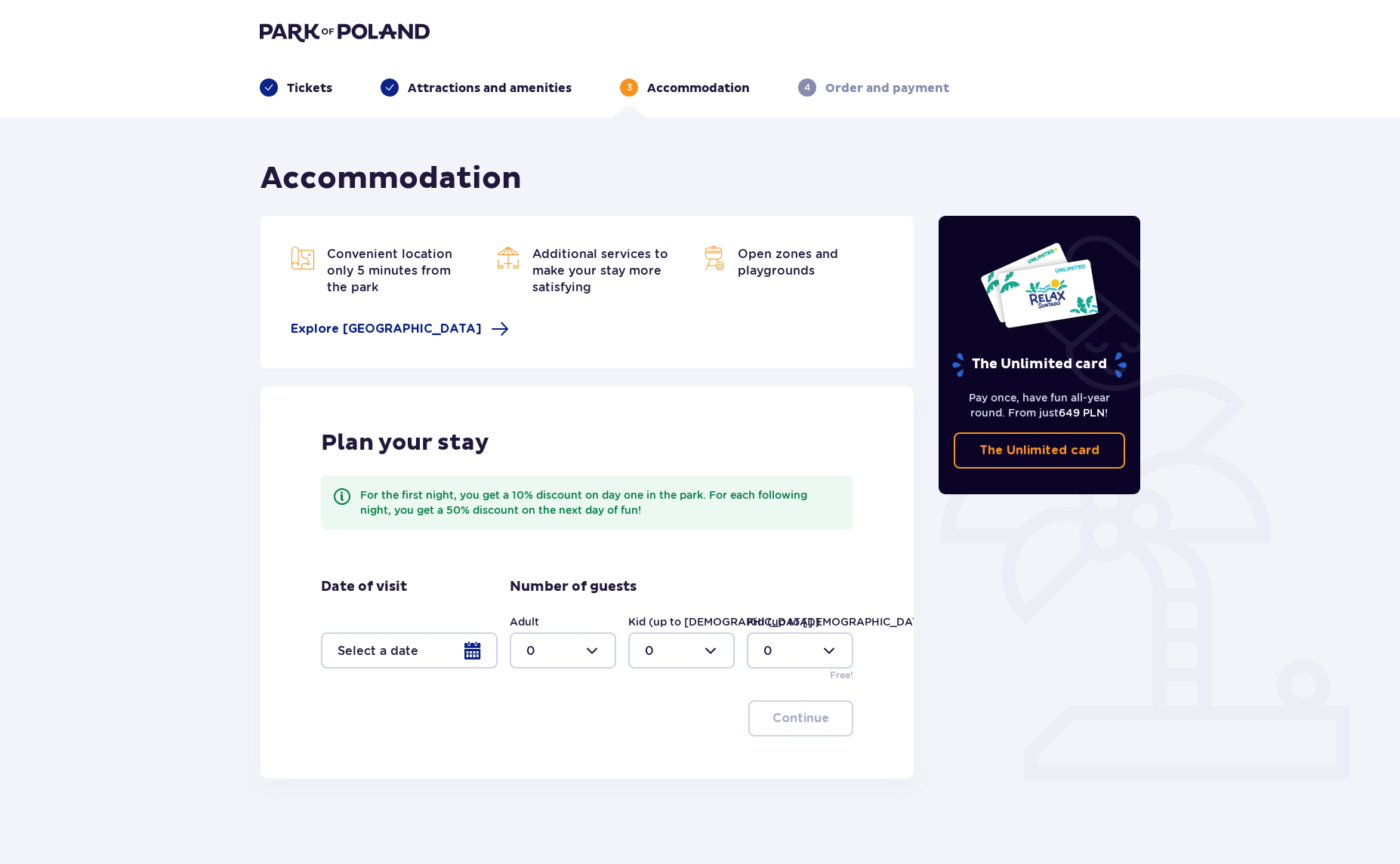
click at [481, 656] on div at bounding box center [410, 650] width 177 height 36
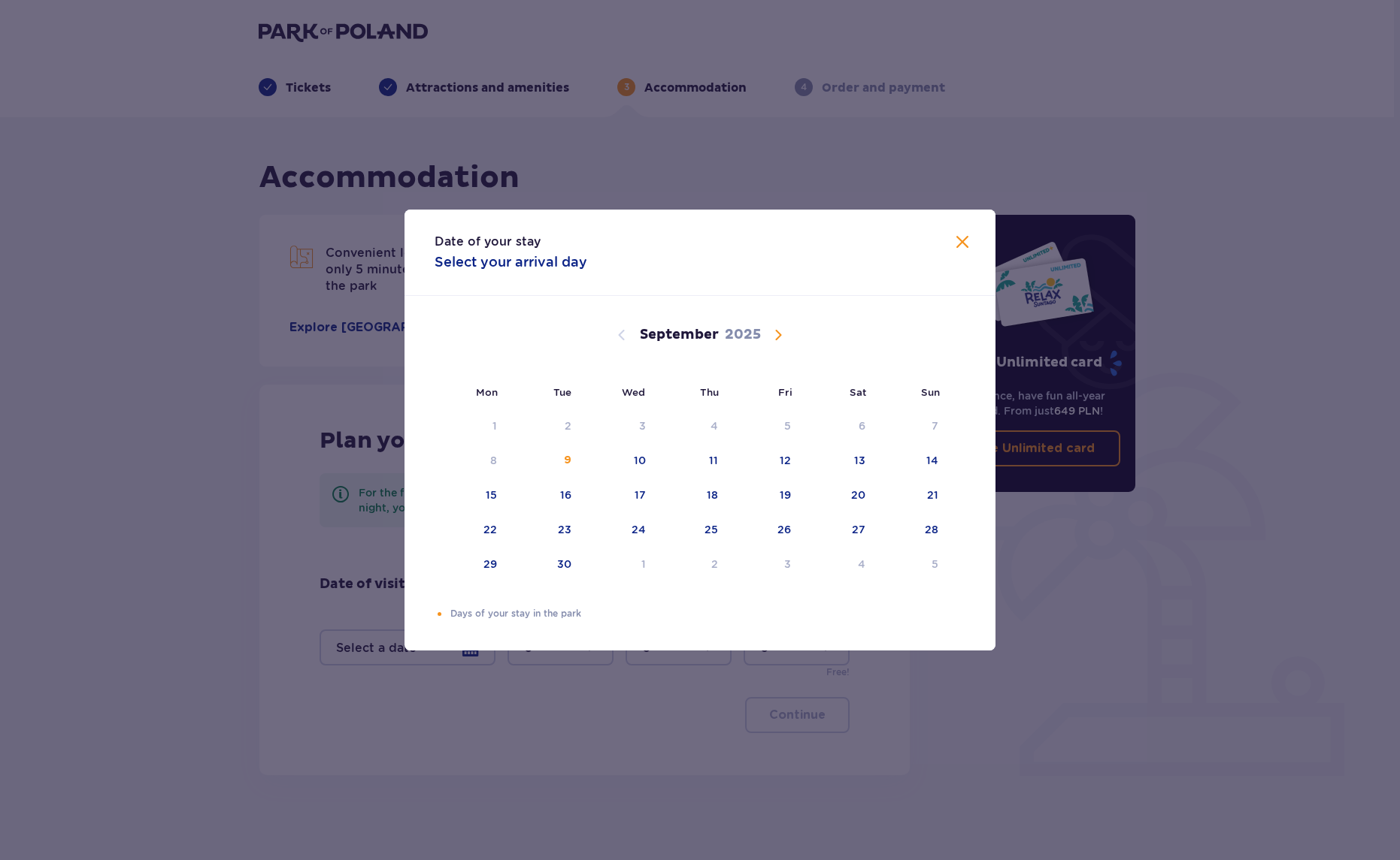
click at [776, 338] on span "Calendar" at bounding box center [777, 335] width 18 height 18
click at [857, 493] on div "18" at bounding box center [859, 495] width 11 height 15
click at [927, 494] on div "19" at bounding box center [933, 495] width 11 height 15
type input "18.10.25 - 19.10.25"
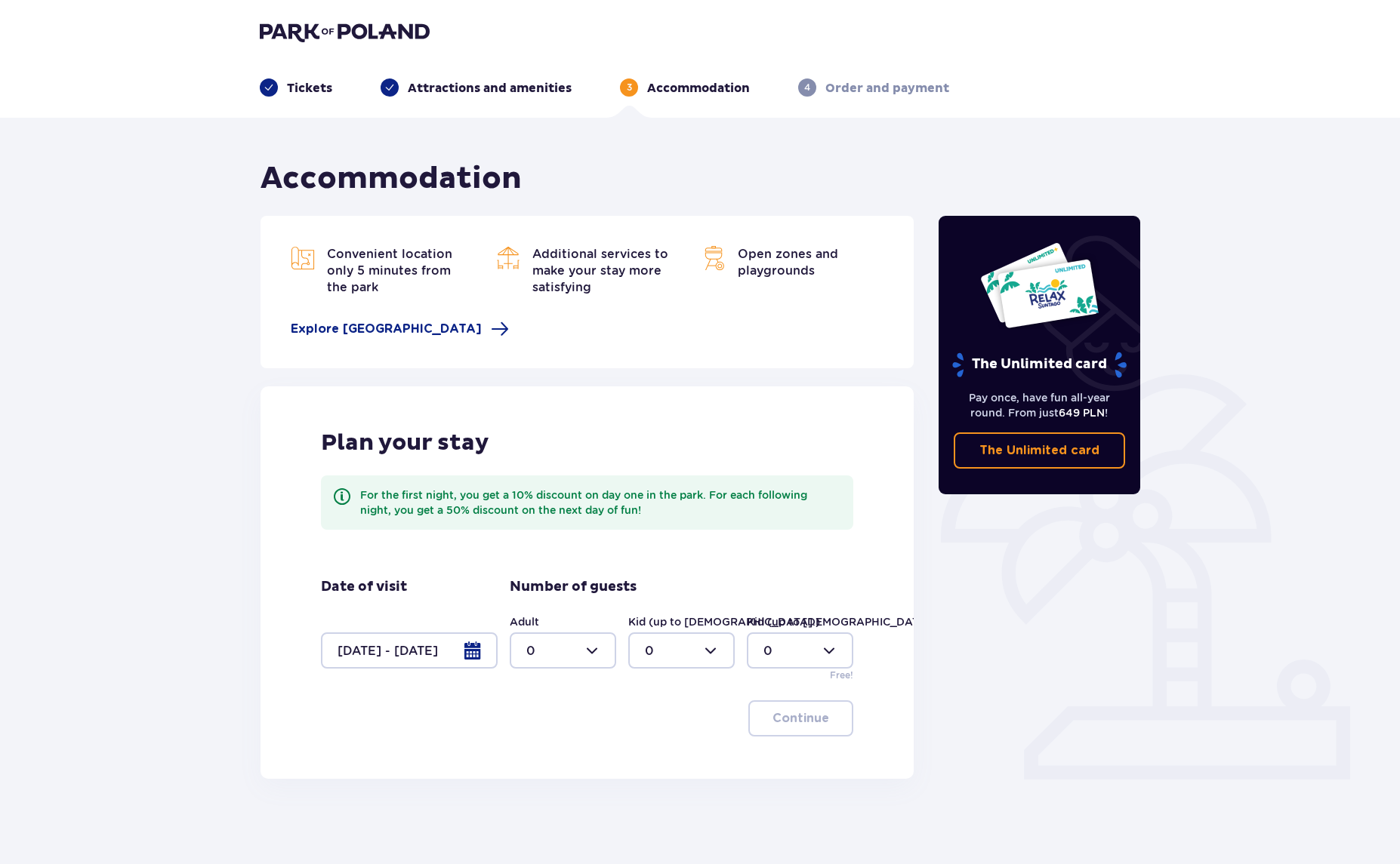
click at [547, 643] on div at bounding box center [563, 650] width 106 height 36
click at [532, 756] on p "2" at bounding box center [530, 760] width 7 height 17
type input "2"
click at [658, 648] on div at bounding box center [682, 650] width 106 height 36
click at [660, 756] on div "2" at bounding box center [681, 760] width 74 height 17
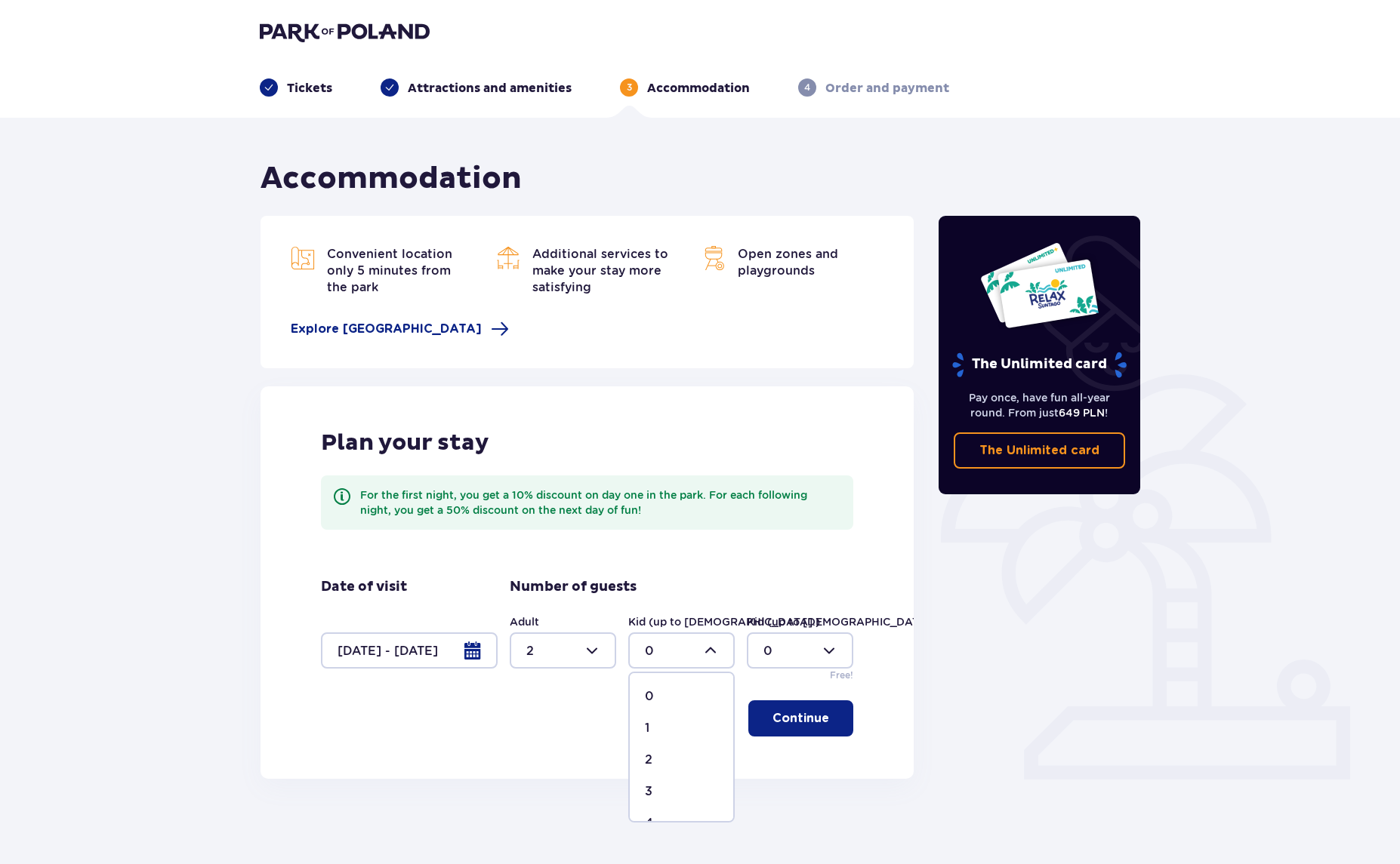
type input "2"
click at [794, 650] on div at bounding box center [800, 650] width 106 height 36
click at [602, 647] on div at bounding box center [563, 650] width 106 height 36
click at [537, 779] on span "3" at bounding box center [563, 791] width 103 height 32
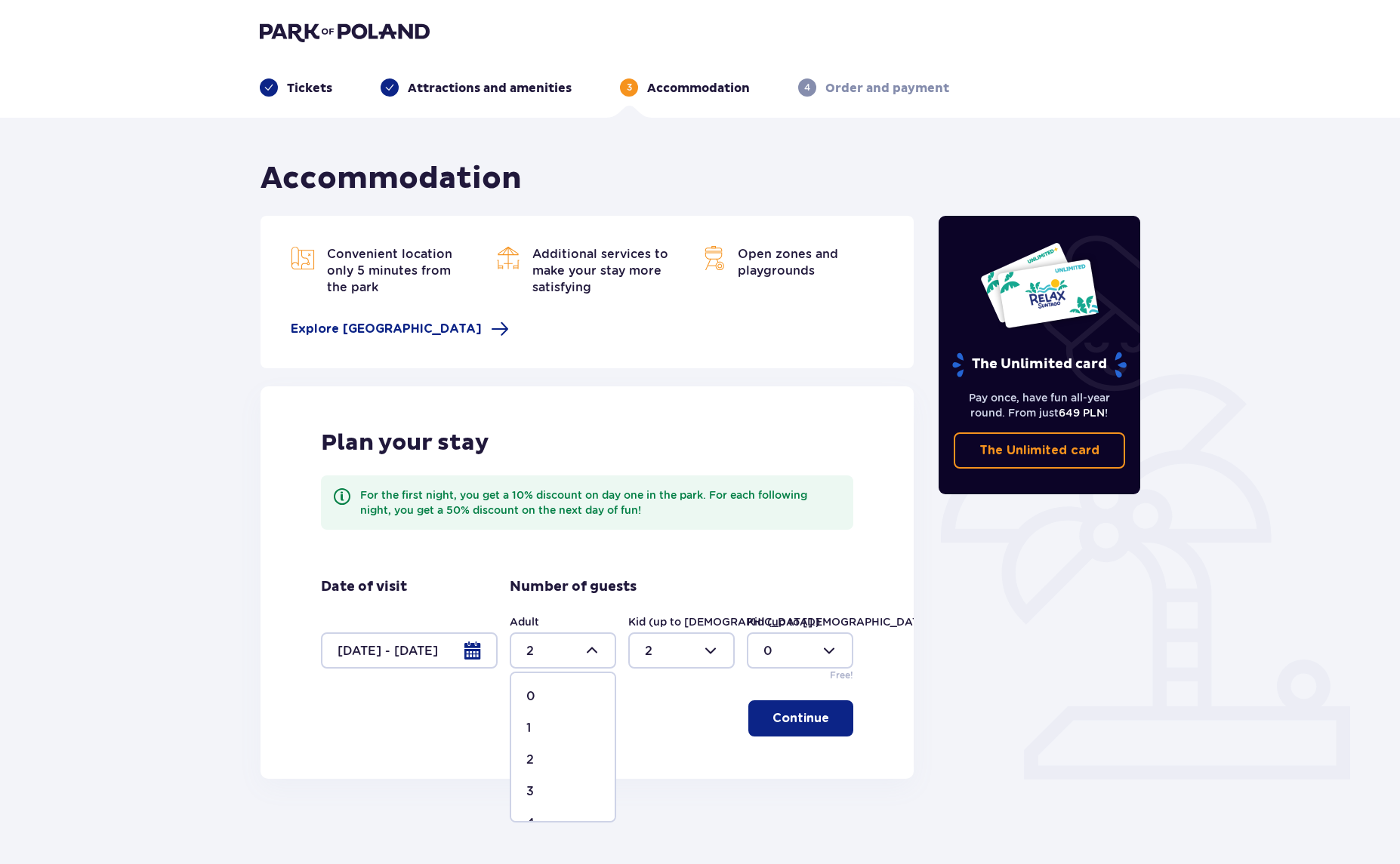
type input "3"
click at [782, 713] on p "Continue" at bounding box center [800, 719] width 57 height 17
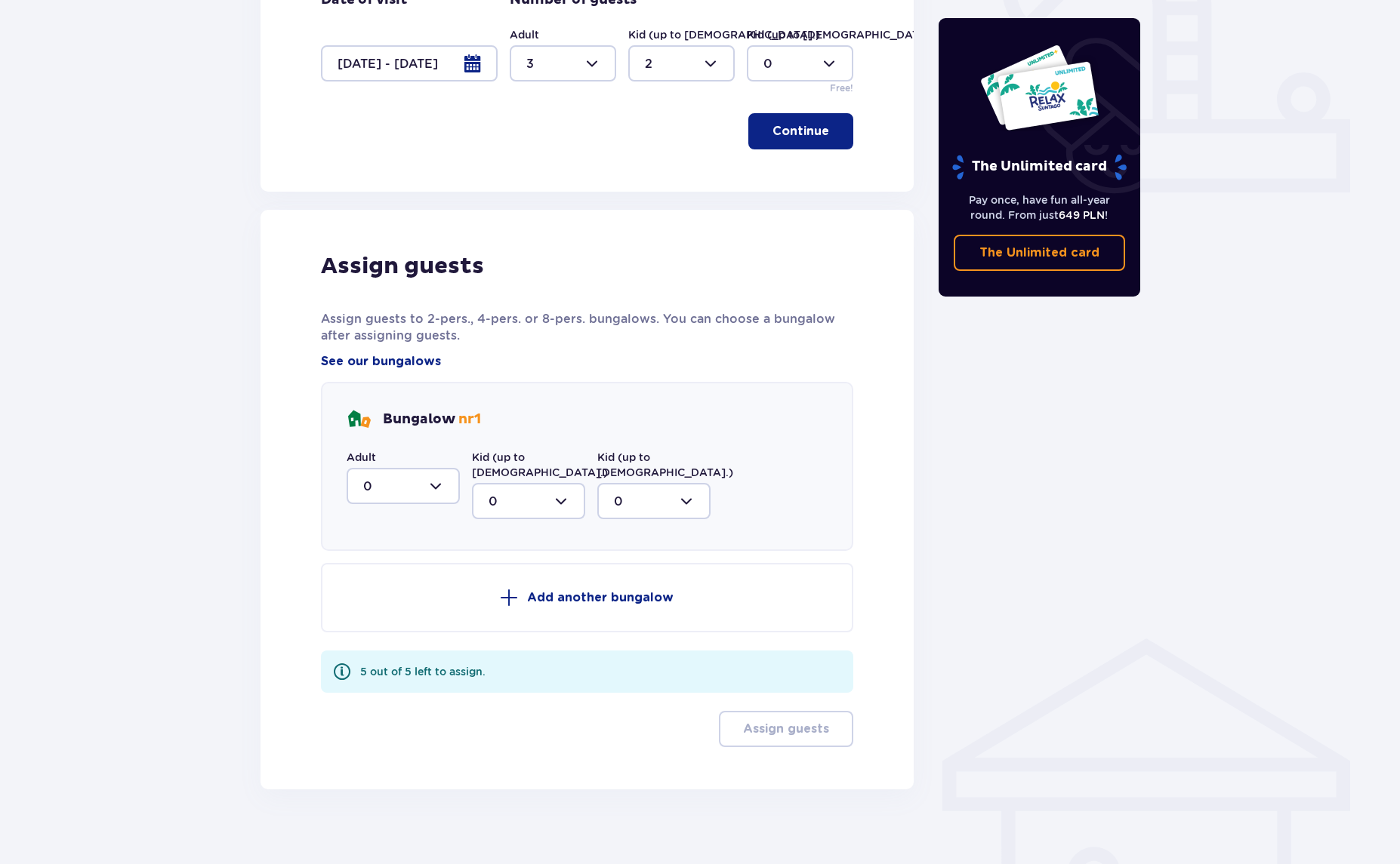
scroll to position [588, 0]
click at [438, 489] on div at bounding box center [403, 485] width 114 height 36
click at [401, 616] on span "3" at bounding box center [403, 627] width 110 height 32
type input "3"
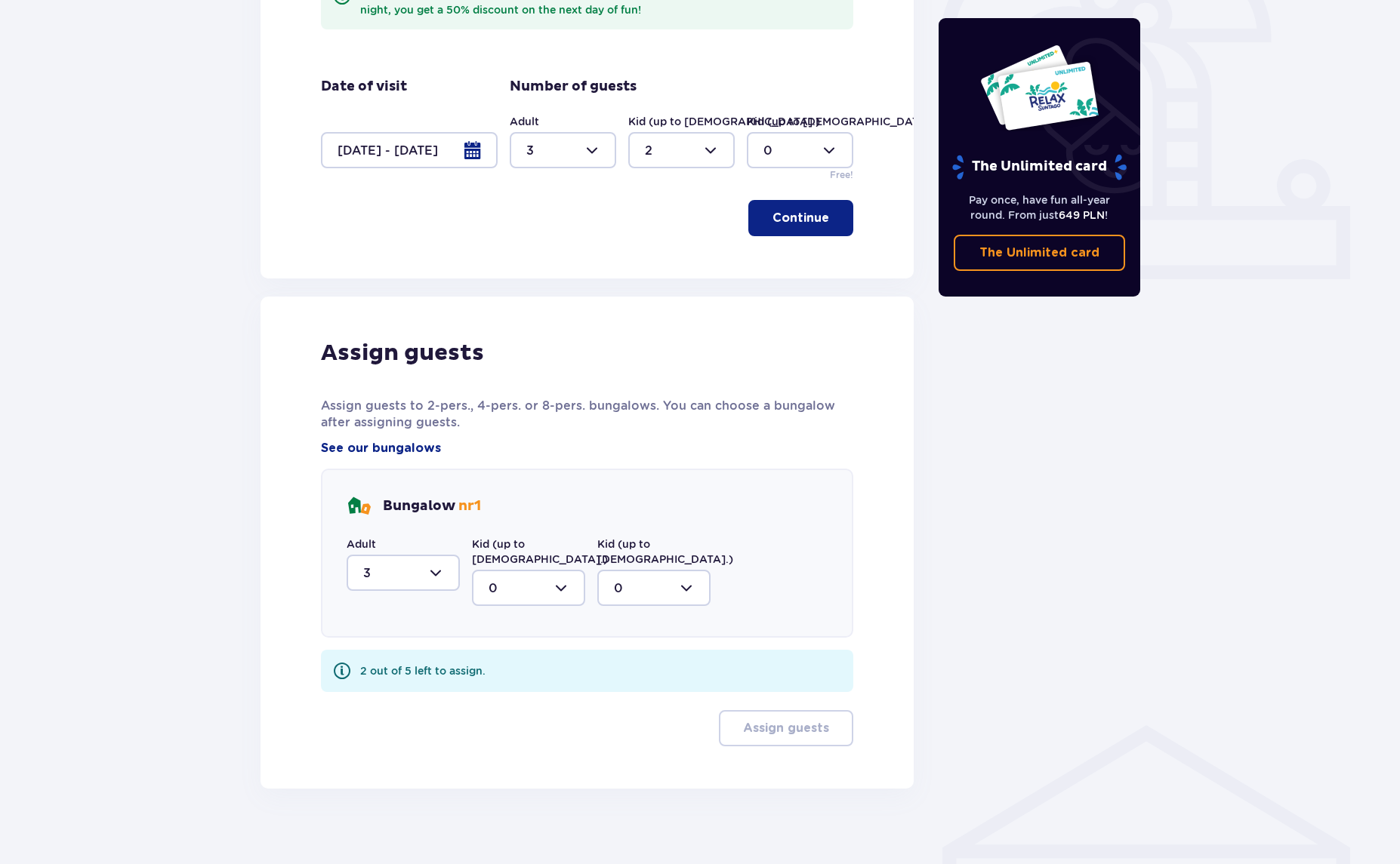
click at [532, 573] on div at bounding box center [529, 587] width 114 height 36
click at [518, 689] on div "2" at bounding box center [529, 697] width 80 height 17
type input "2"
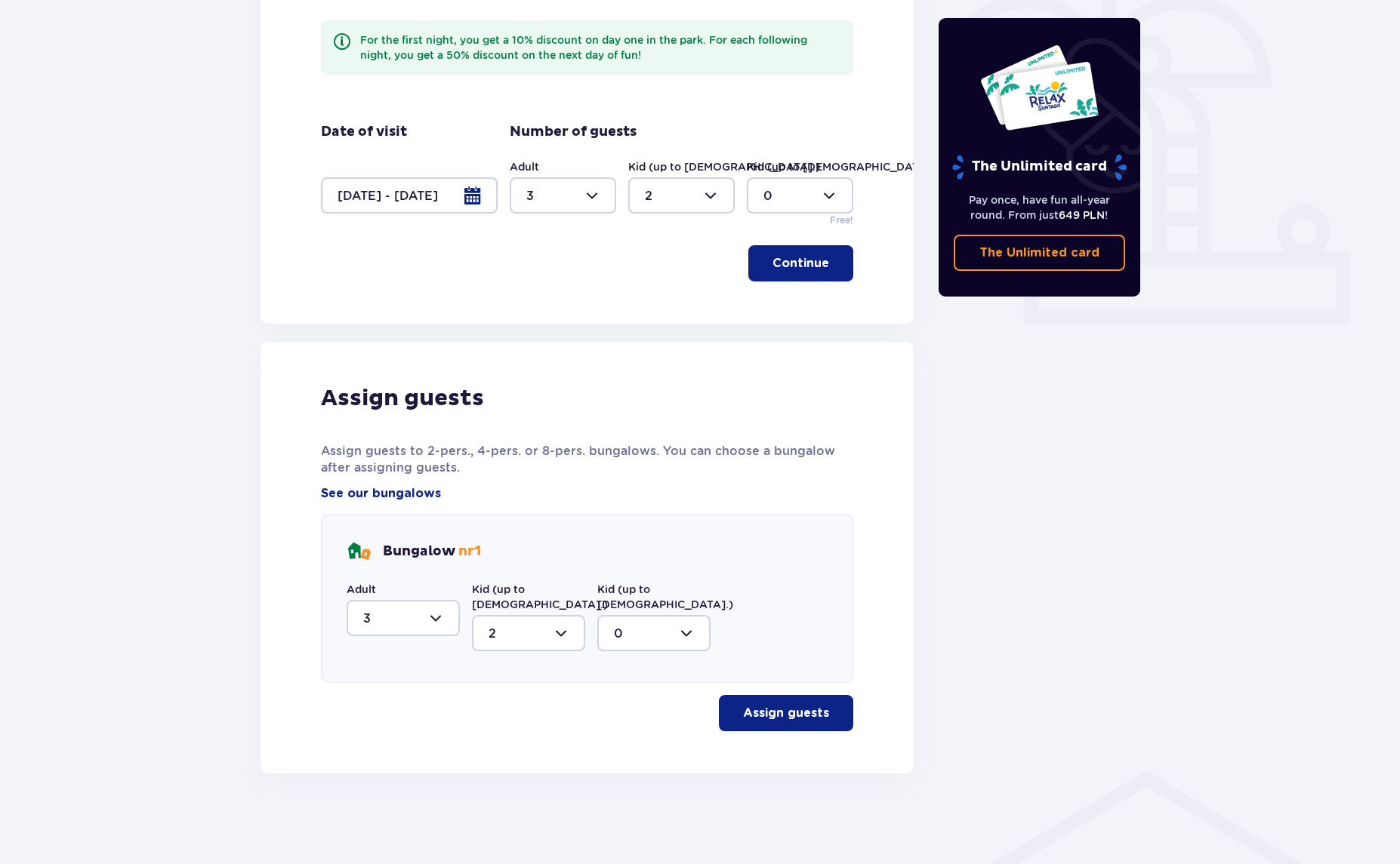
scroll to position [440, 0]
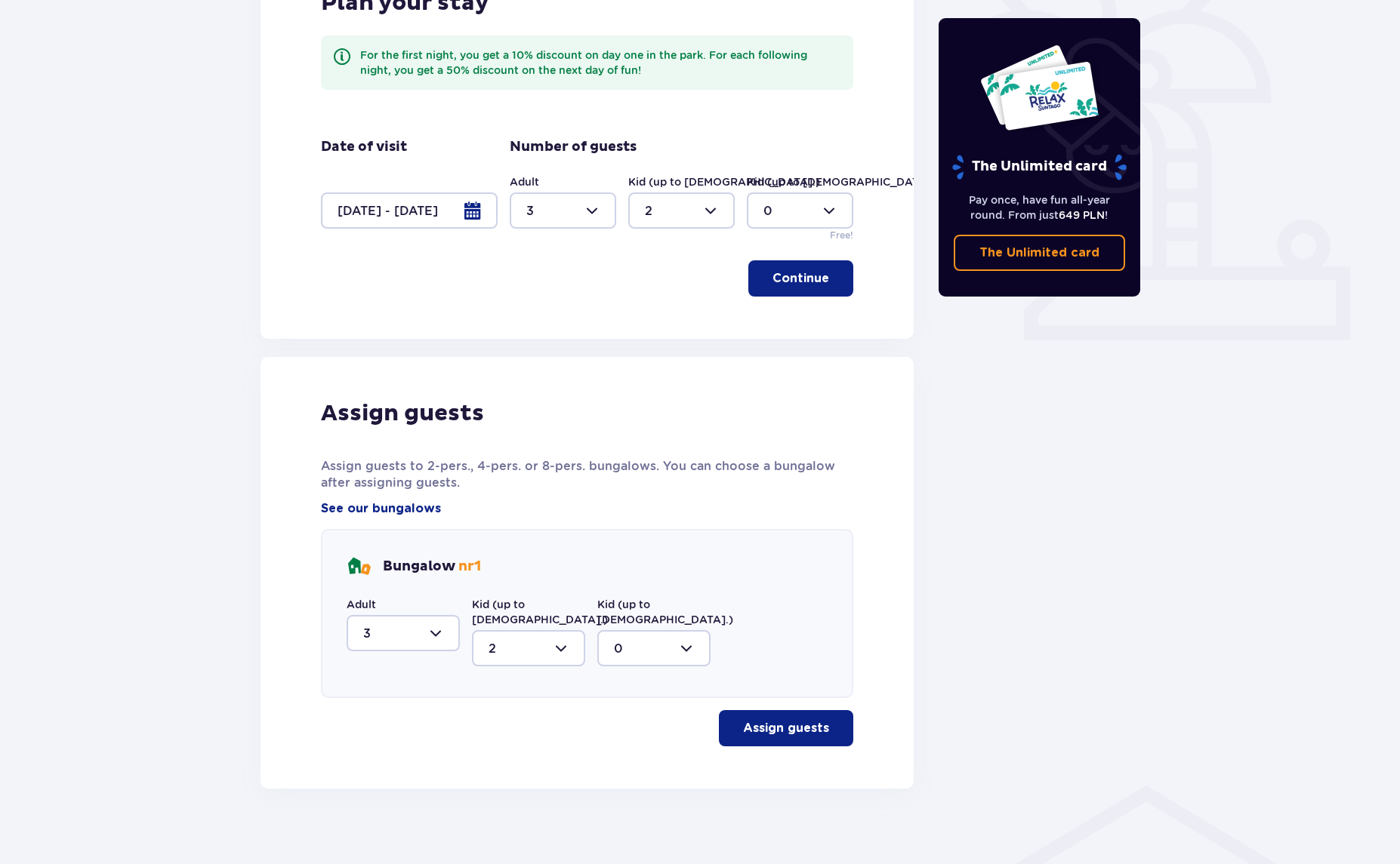
click at [769, 724] on button "Assign guests" at bounding box center [786, 728] width 134 height 36
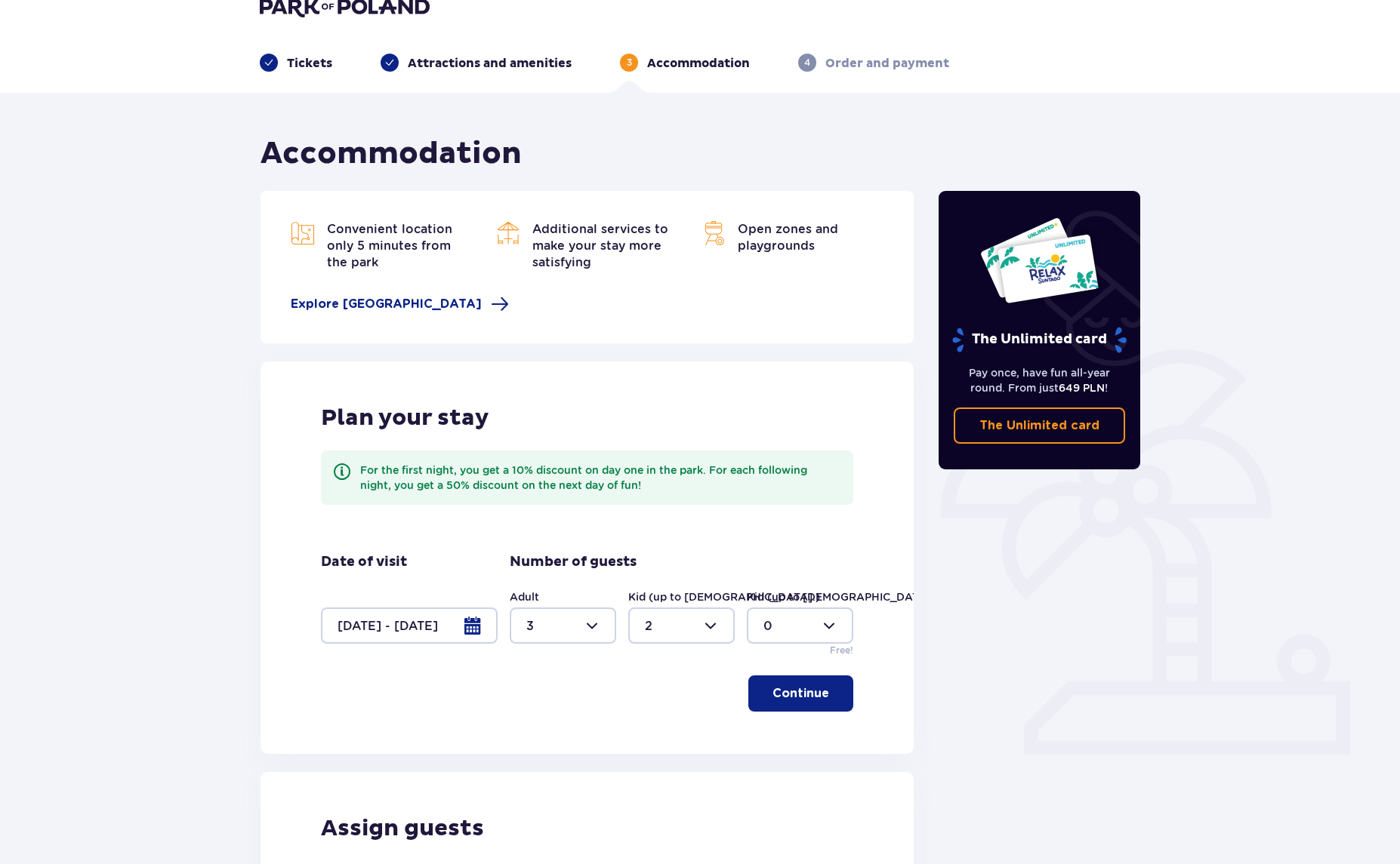
scroll to position [0, 0]
